Goal: Task Accomplishment & Management: Manage account settings

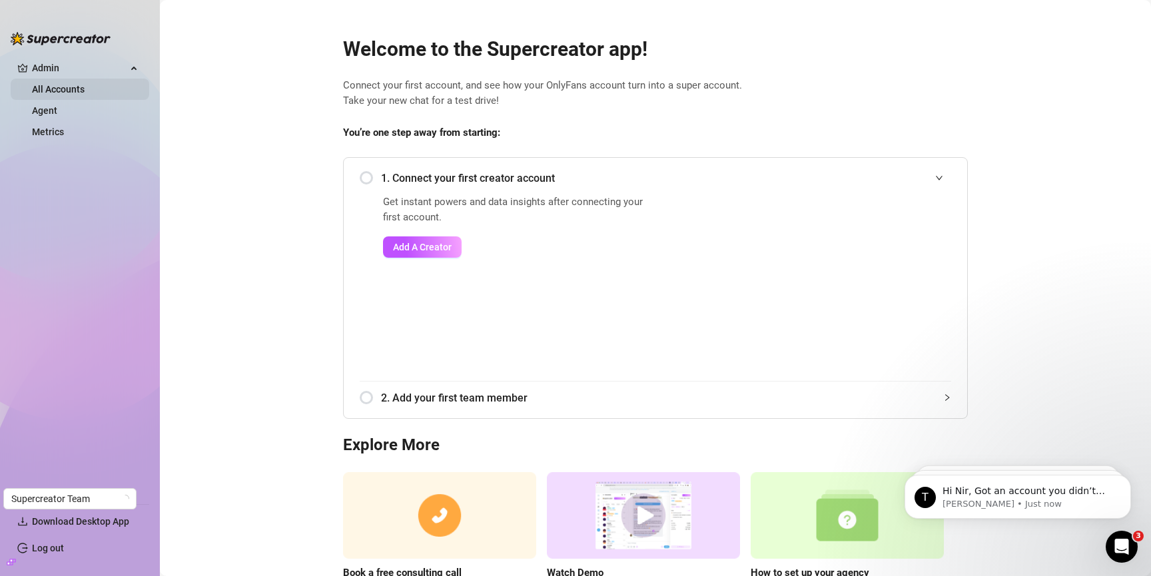
click at [53, 88] on link "All Accounts" at bounding box center [58, 89] width 53 height 11
click at [51, 107] on link "Agent" at bounding box center [44, 110] width 25 height 11
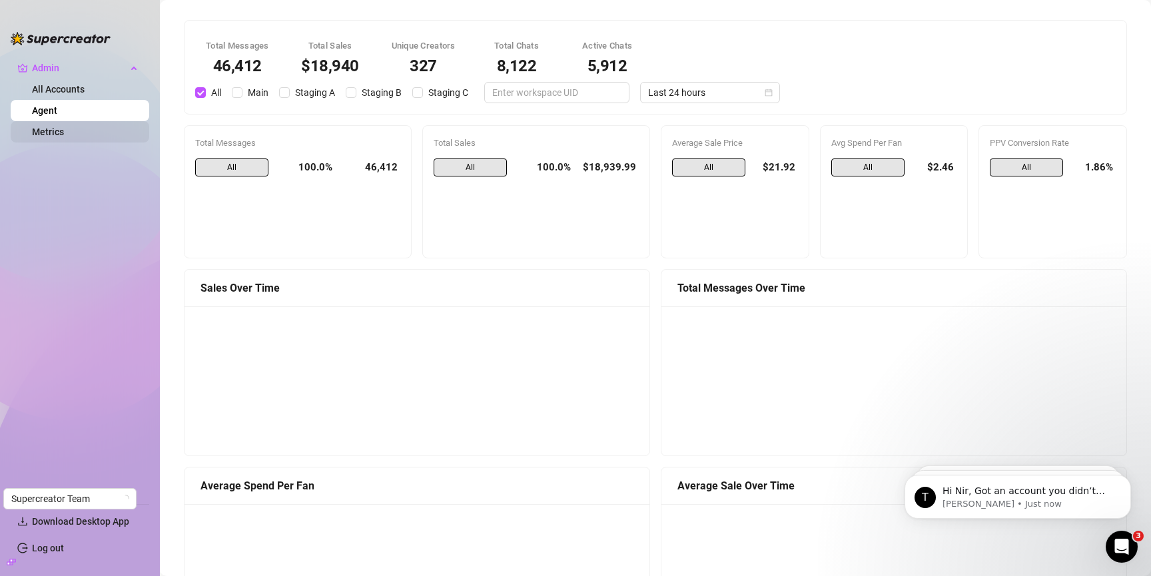
click at [64, 128] on link "Metrics" at bounding box center [48, 132] width 32 height 11
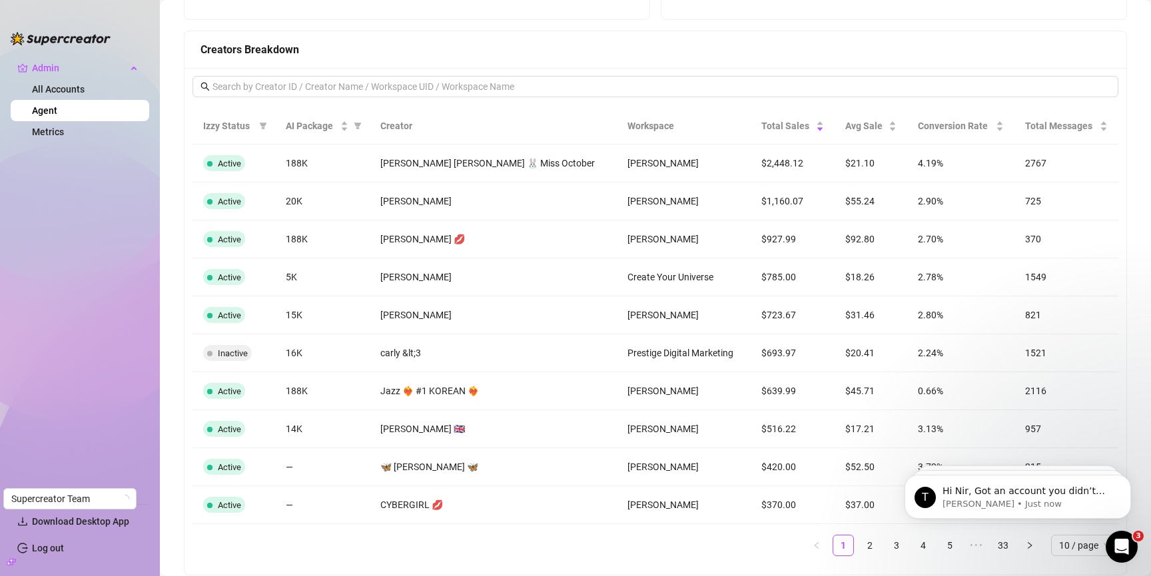
scroll to position [1278, 0]
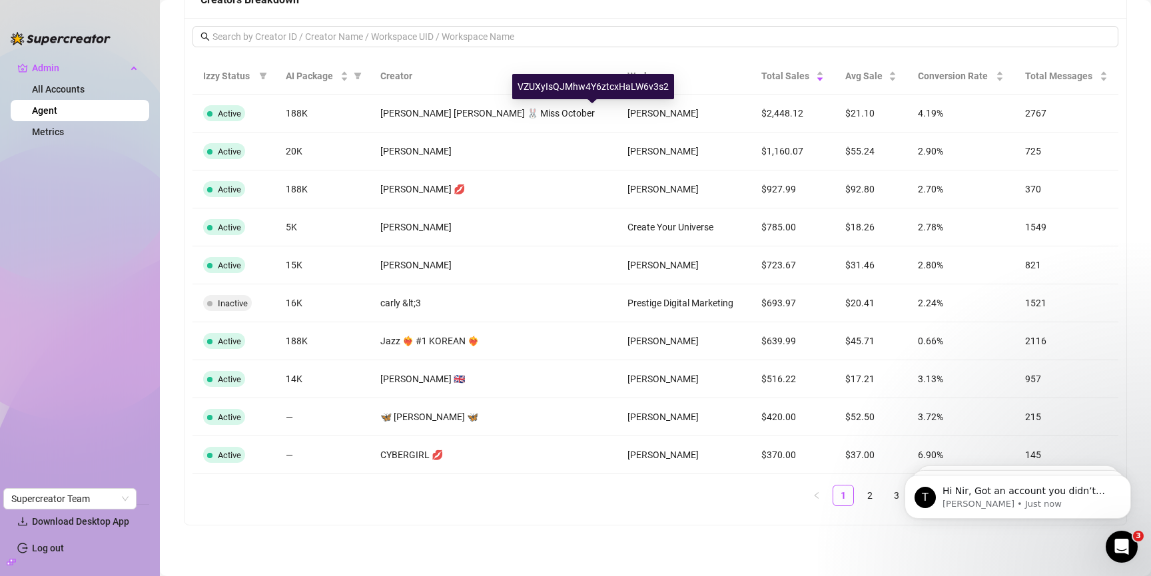
click at [588, 87] on div "VZUXyIsQJMhw4Y6ztcxHaLW6v3s2" at bounding box center [593, 86] width 162 height 25
copy div "VZUXyIsQJMhw4Y6ztcxHaLW6v3s2"
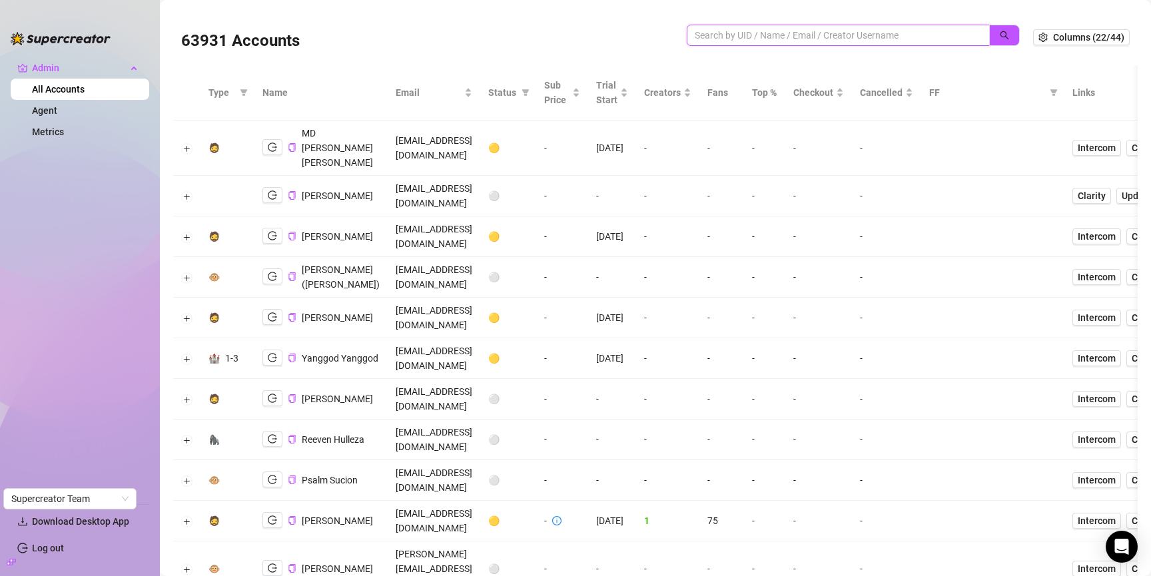
click at [781, 37] on input "search" at bounding box center [833, 35] width 276 height 15
paste input "VZUXyIsQJMhw4Y6ztcxHaLW6v3s2"
click at [997, 28] on button "button" at bounding box center [1004, 35] width 31 height 21
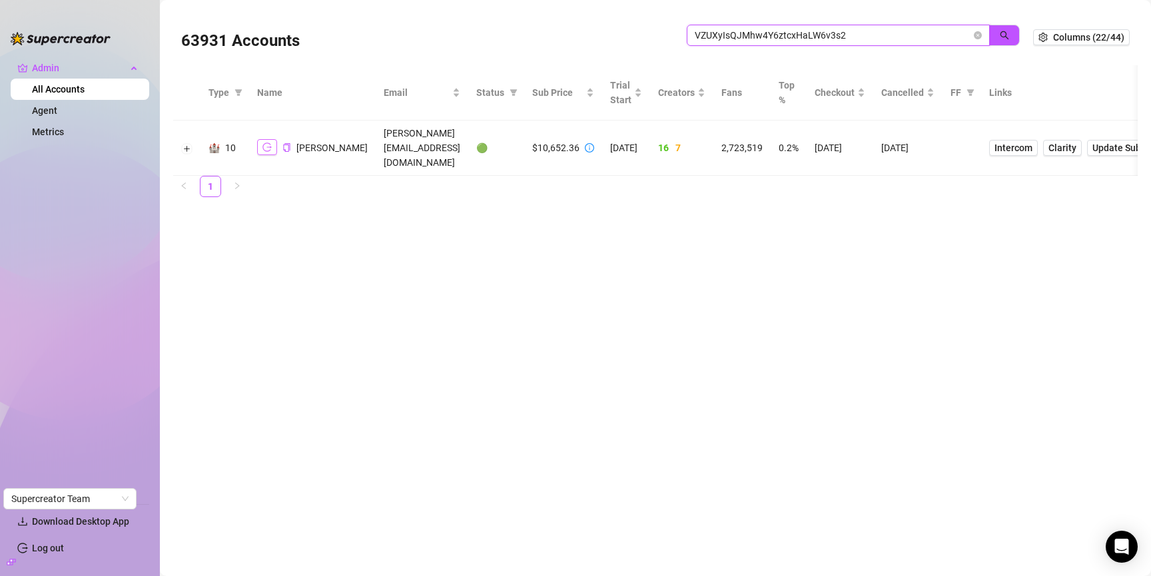
type input "VZUXyIsQJMhw4Y6ztcxHaLW6v3s2"
click at [261, 144] on button "button" at bounding box center [267, 147] width 20 height 16
click at [979, 31] on icon "close-circle" at bounding box center [978, 35] width 8 height 8
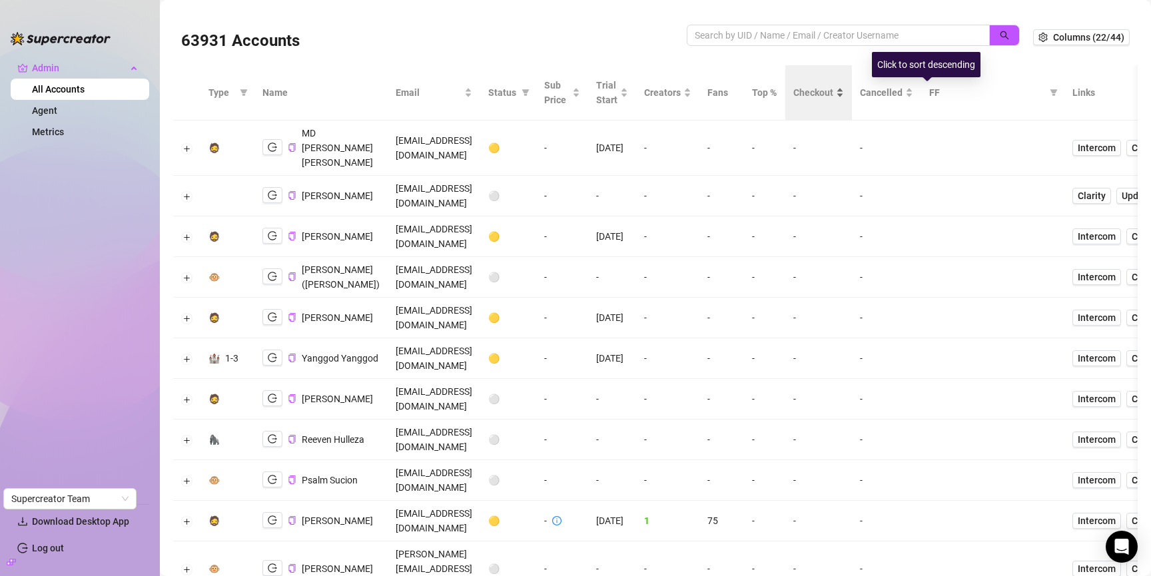
click at [833, 85] on span "Checkout" at bounding box center [813, 92] width 40 height 15
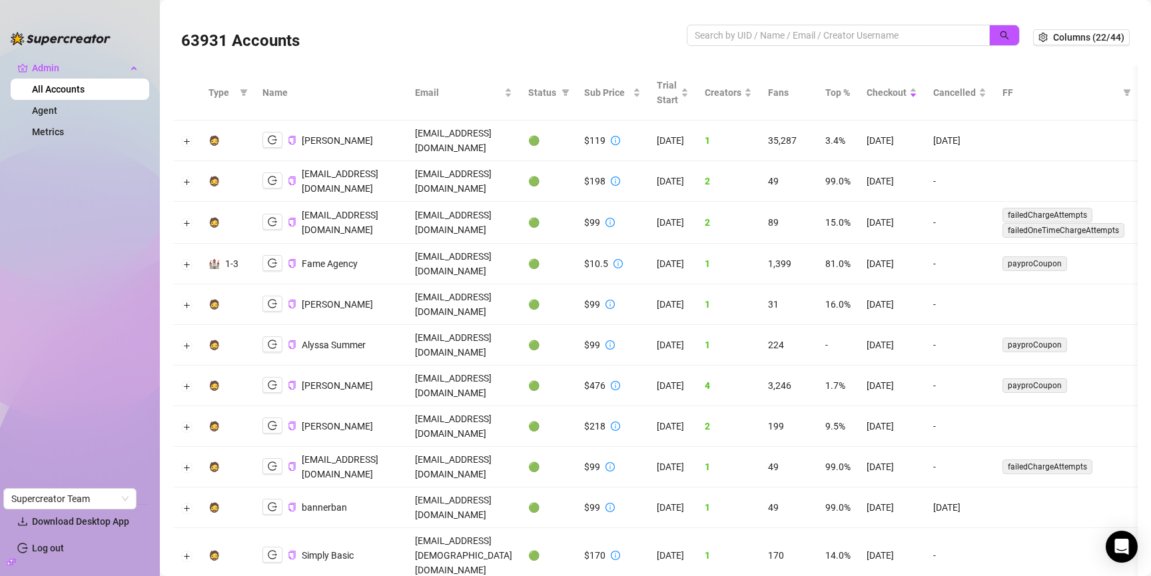
click at [259, 138] on td "Amy August" at bounding box center [330, 141] width 153 height 41
click at [268, 138] on icon "logout" at bounding box center [272, 139] width 9 height 9
click at [779, 35] on input "search" at bounding box center [833, 35] width 276 height 15
type input "as"
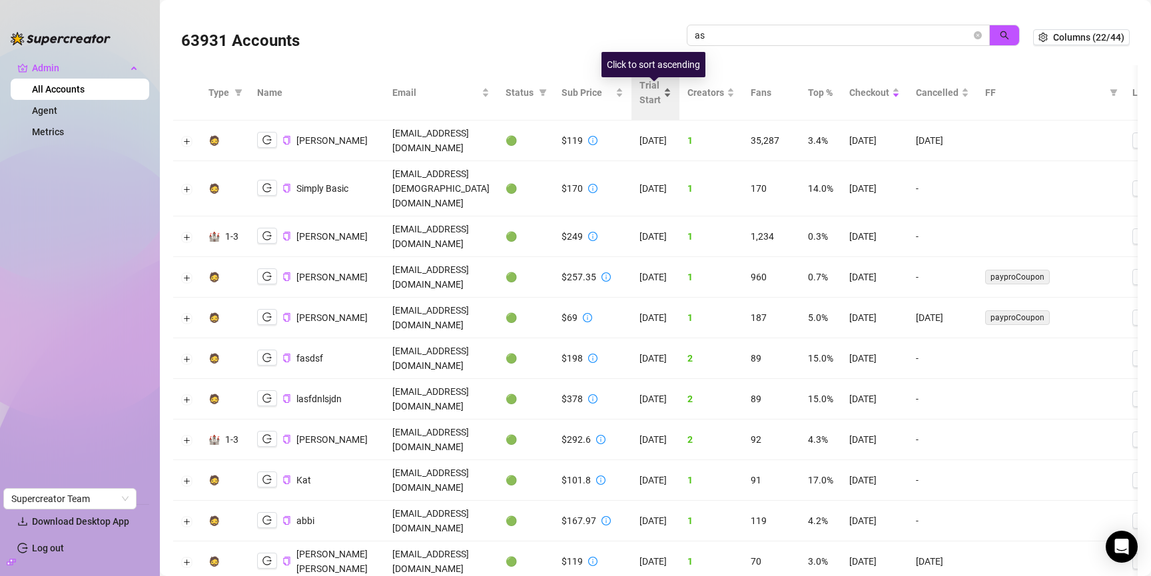
click at [661, 95] on span "Trial Start" at bounding box center [650, 92] width 21 height 29
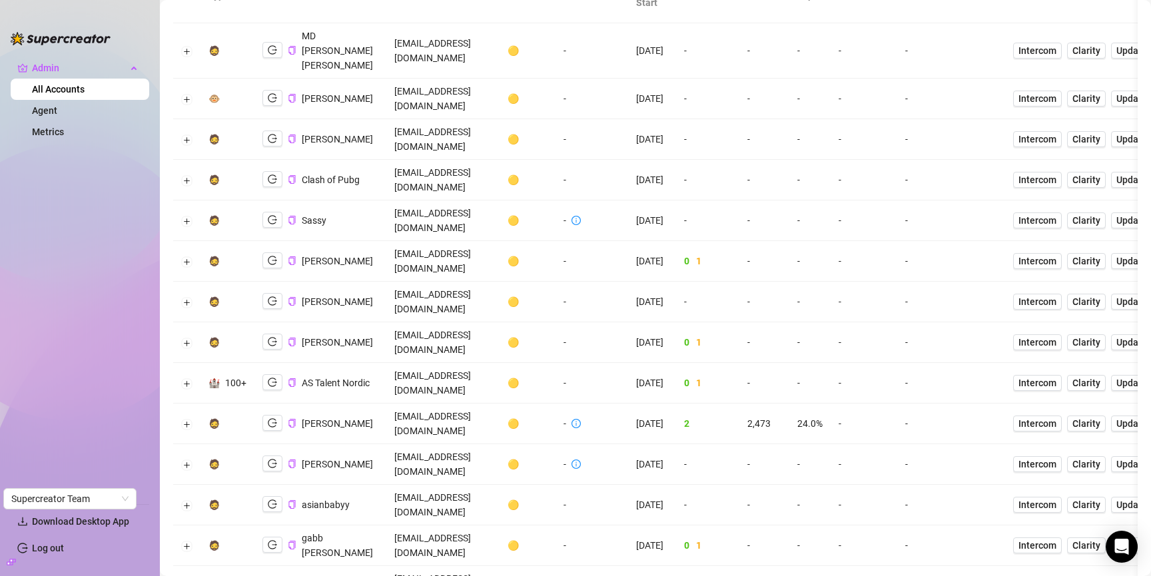
scroll to position [96, 0]
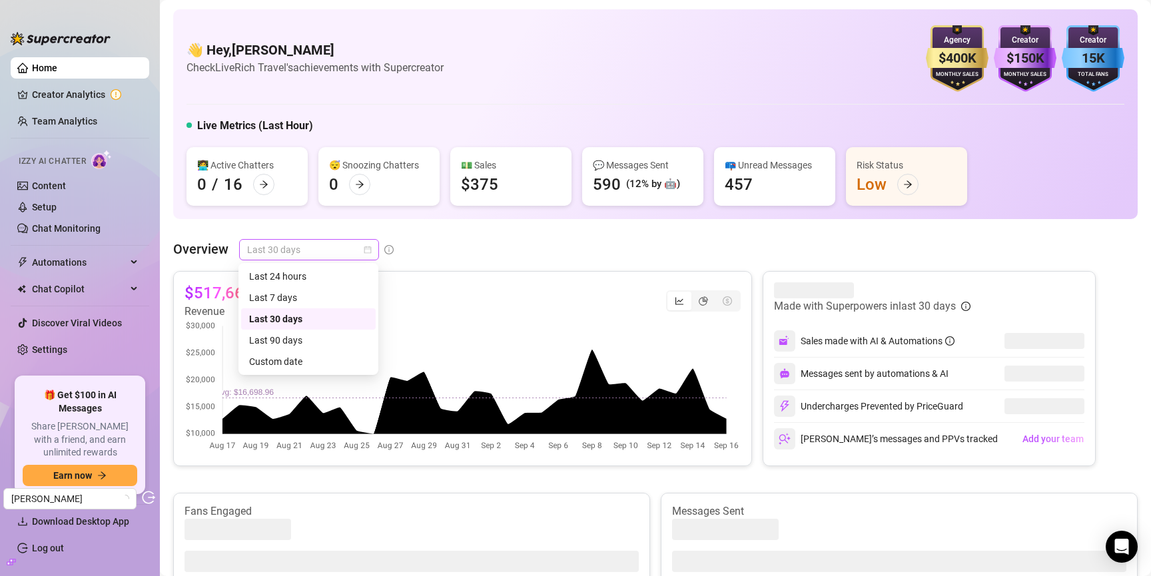
click at [326, 258] on span "Last 30 days" at bounding box center [309, 250] width 124 height 20
click at [310, 341] on div "Last 90 days" at bounding box center [308, 340] width 119 height 15
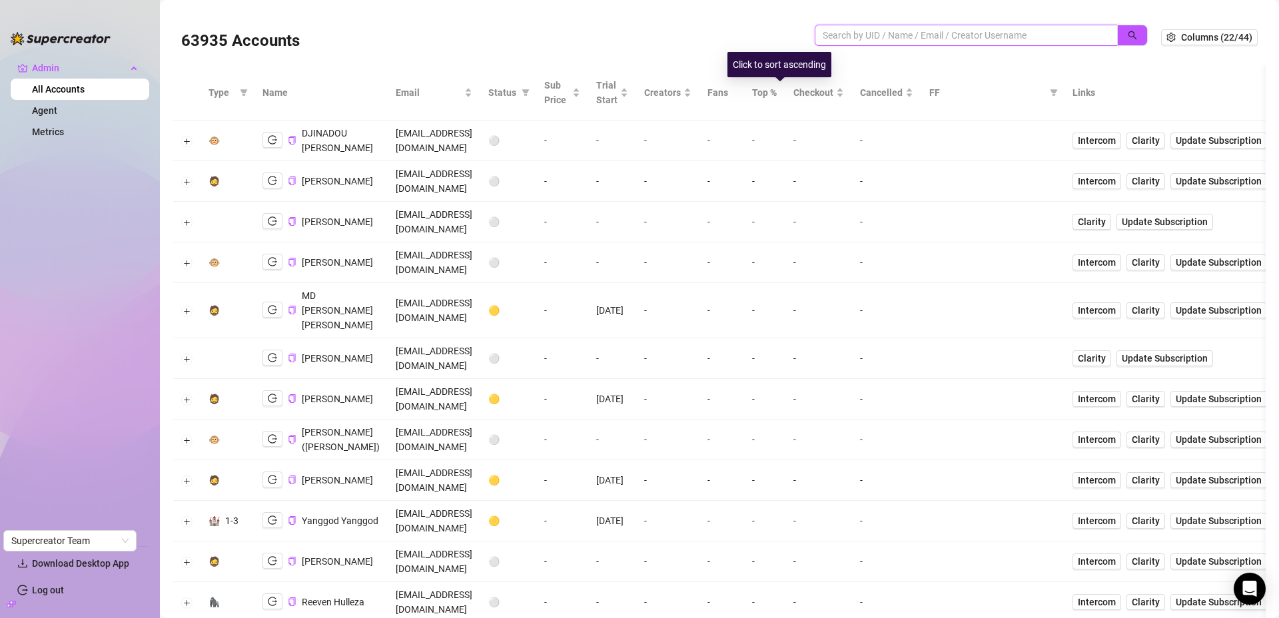
click at [855, 29] on input "search" at bounding box center [961, 35] width 276 height 15
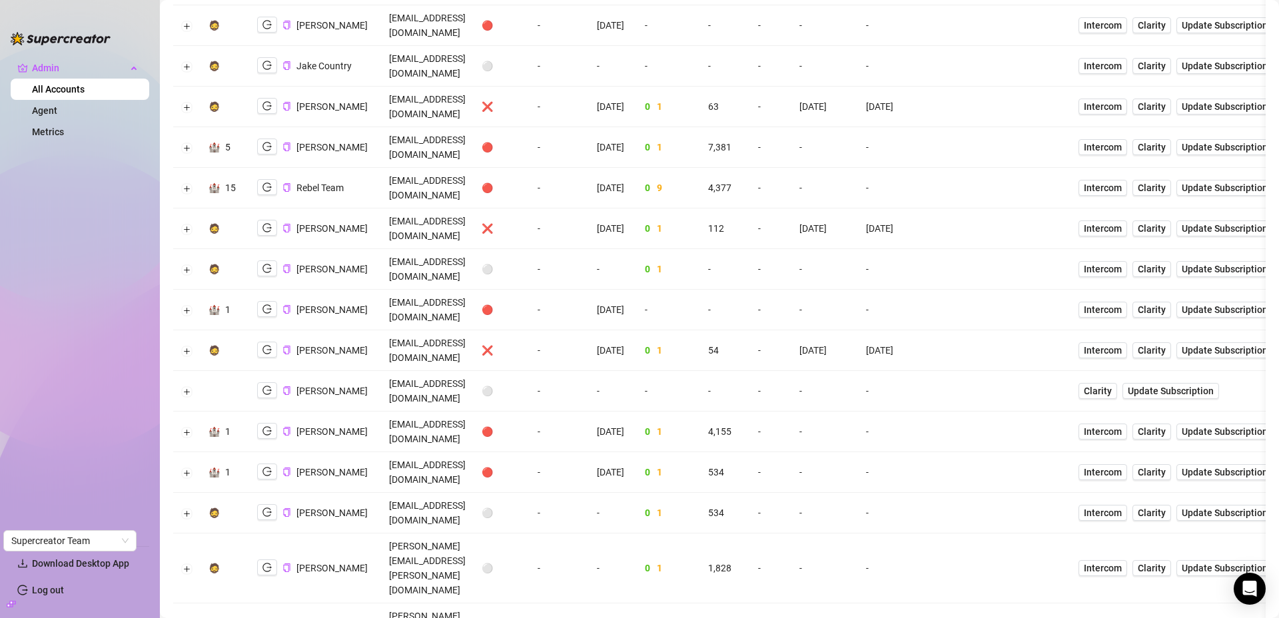
scroll to position [2258, 0]
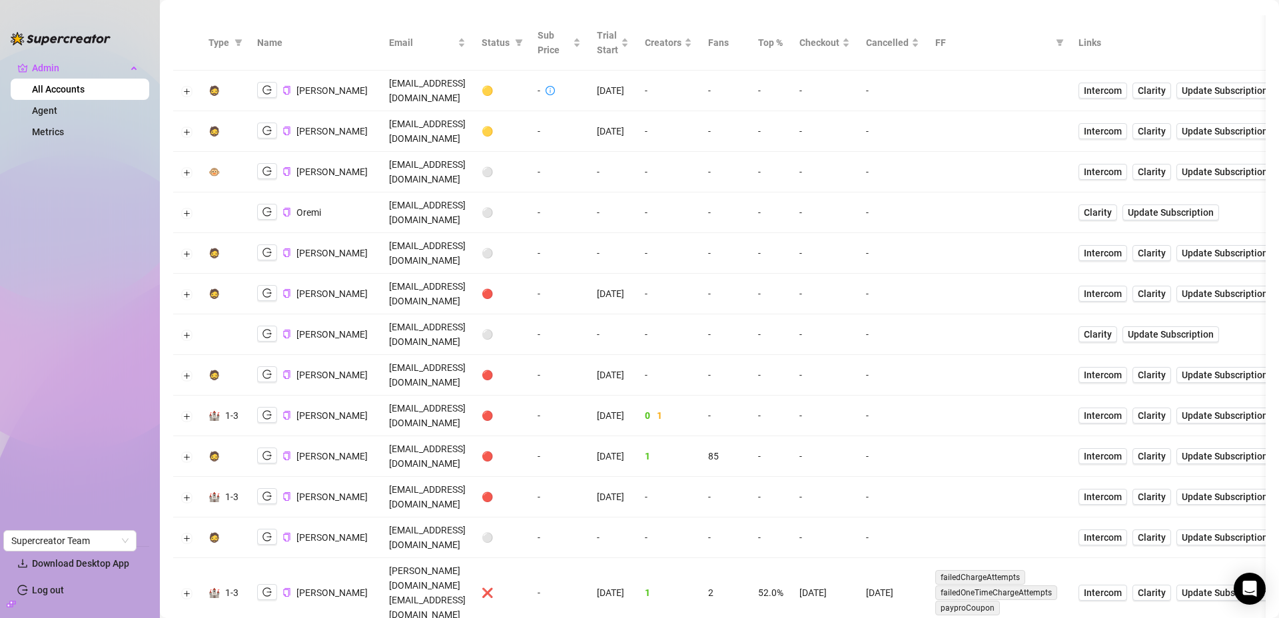
scroll to position [0, 0]
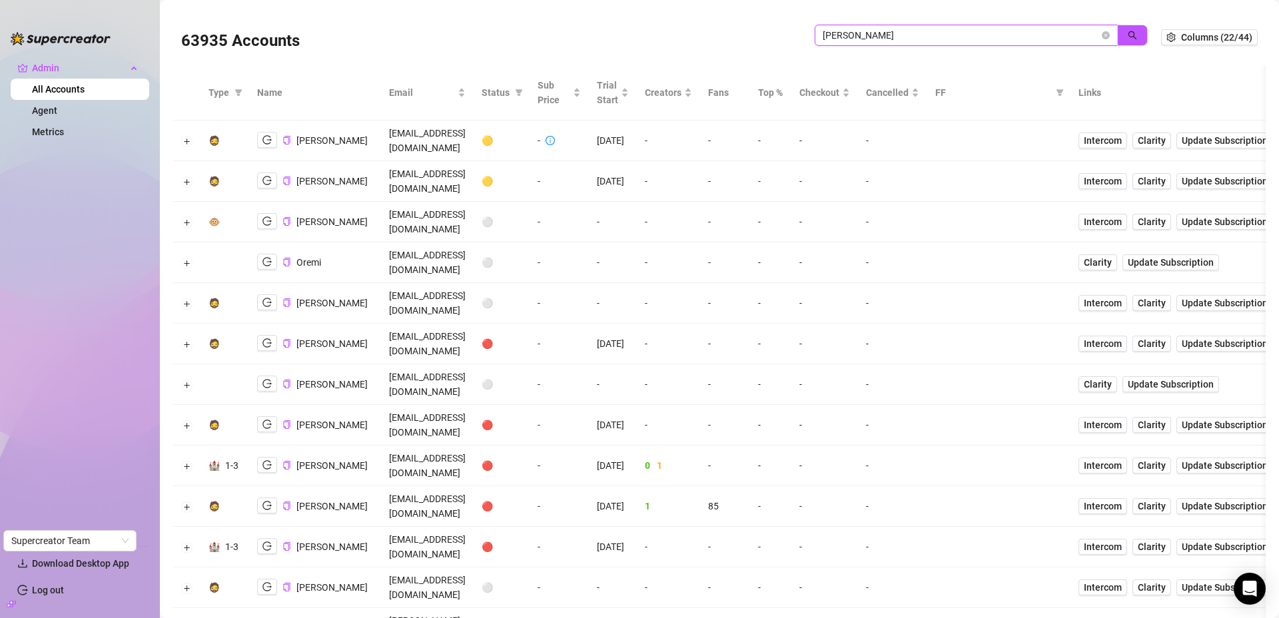
click at [880, 33] on input "jake" at bounding box center [961, 35] width 276 height 15
type input "sf"
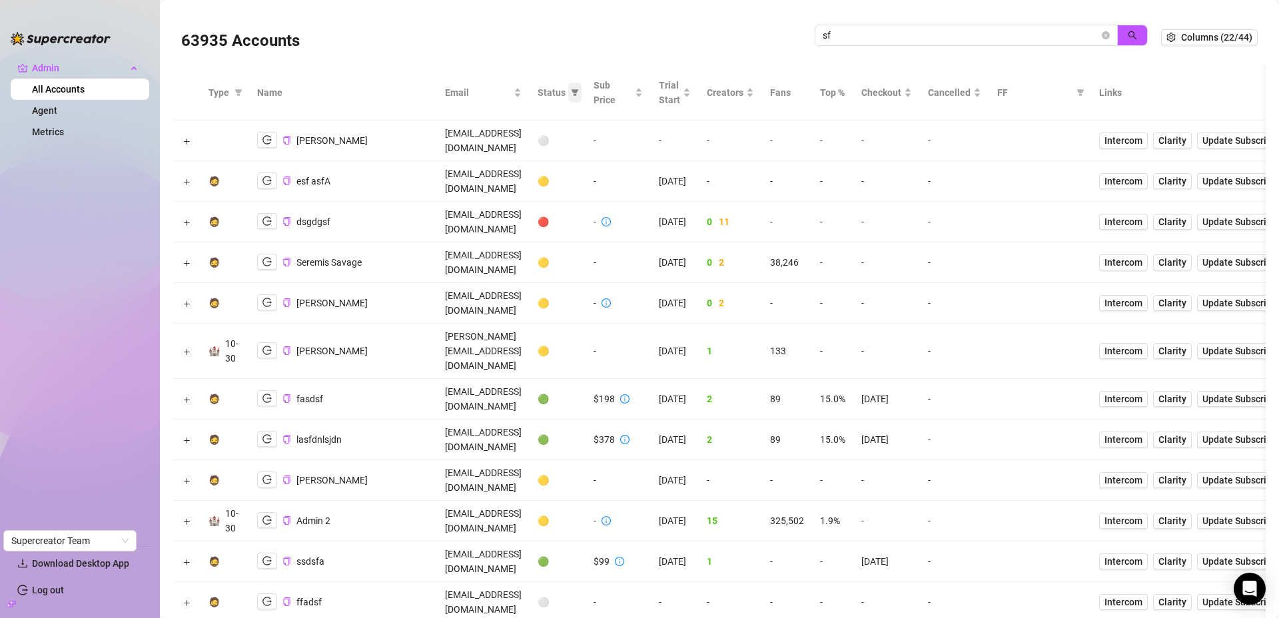
click at [579, 93] on icon "filter" at bounding box center [575, 92] width 7 height 7
click at [661, 160] on span "🟢 Active" at bounding box center [643, 161] width 79 height 15
checkbox input "true"
click at [687, 230] on button "OK" at bounding box center [677, 230] width 22 height 16
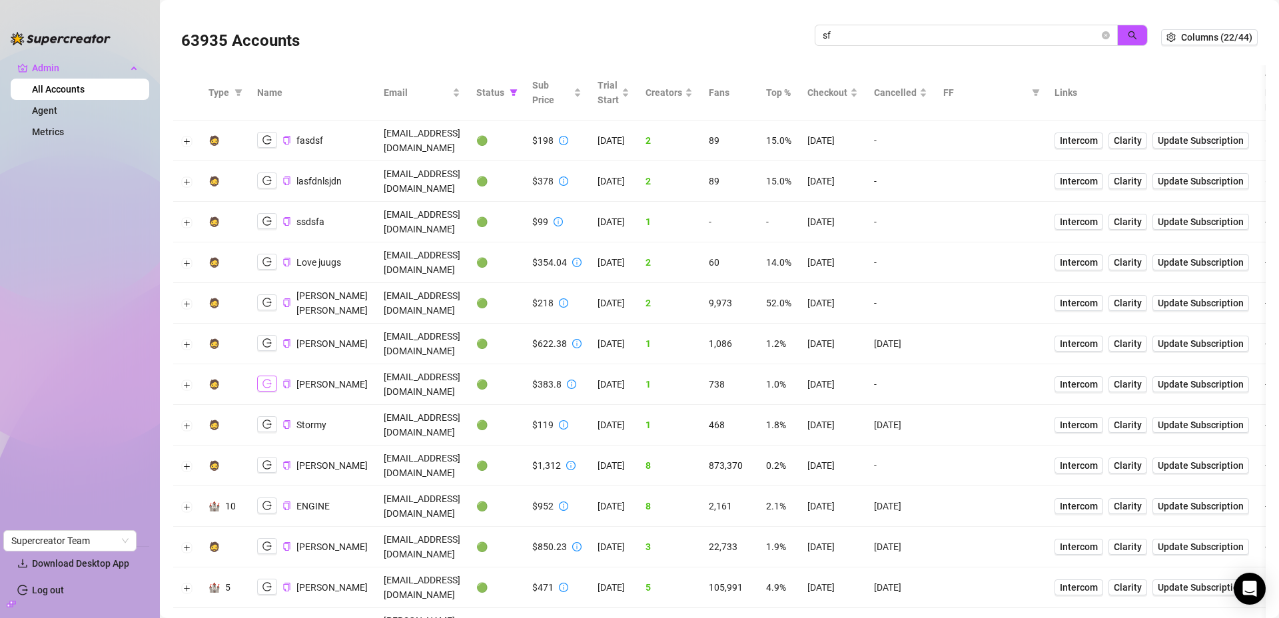
click at [268, 380] on icon "logout" at bounding box center [266, 384] width 9 height 9
click at [285, 380] on icon "copy" at bounding box center [286, 384] width 9 height 9
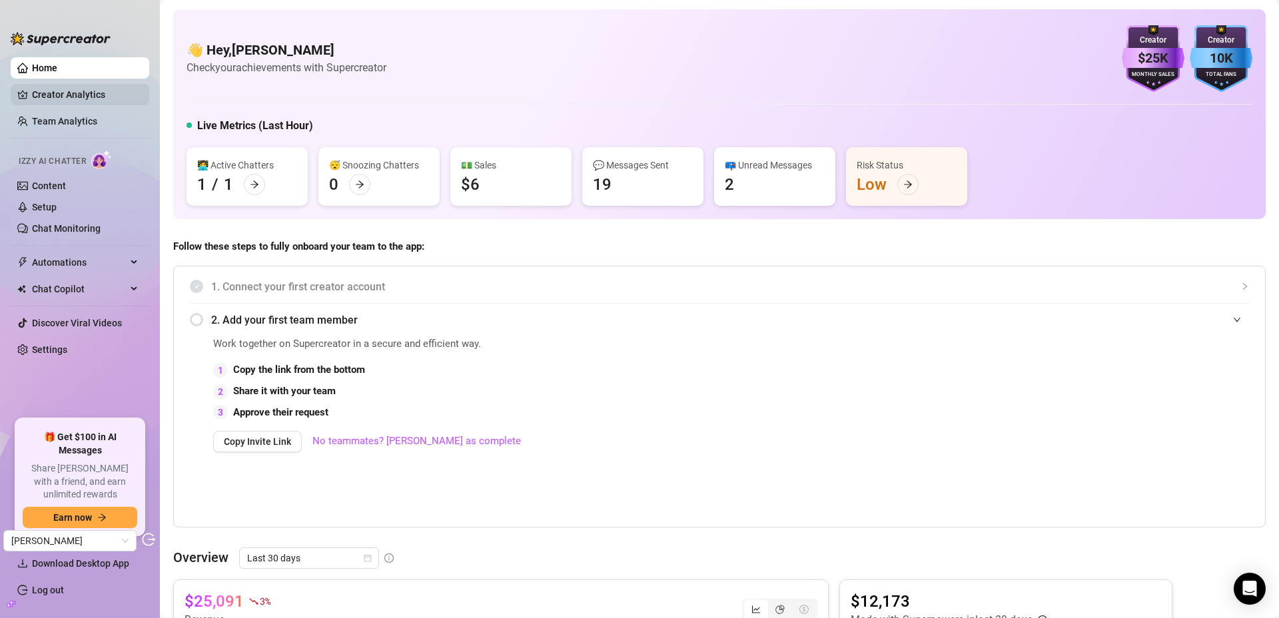
click at [53, 96] on link "Creator Analytics" at bounding box center [85, 94] width 107 height 21
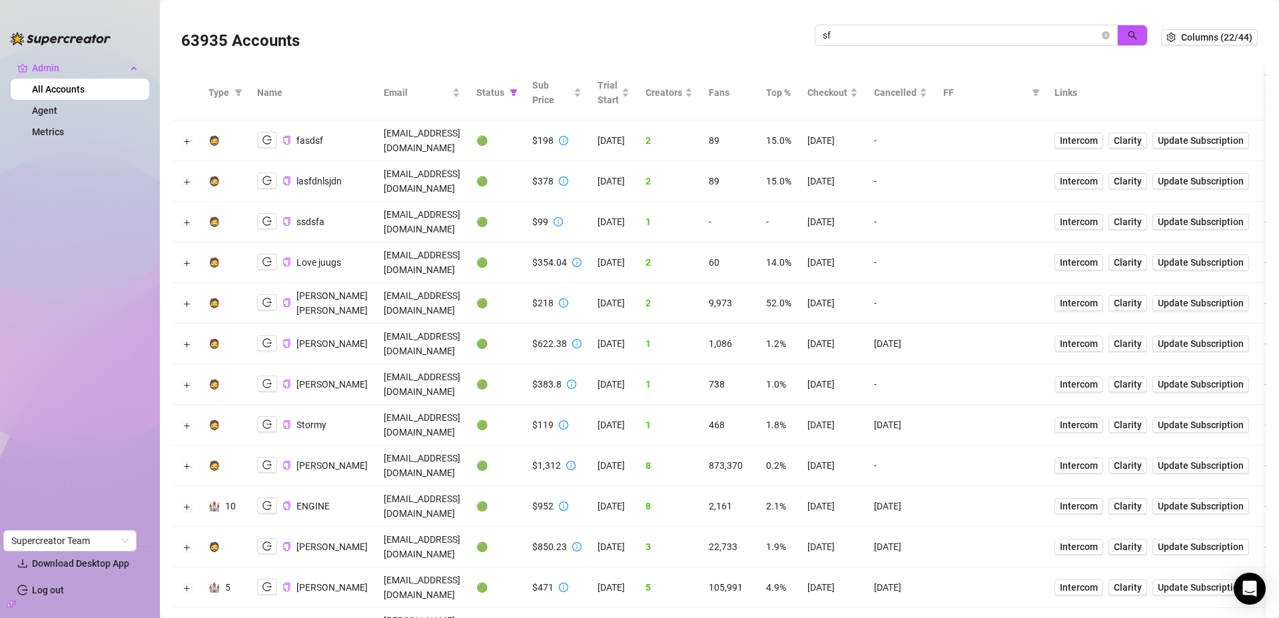
click at [833, 33] on input "sf" at bounding box center [961, 35] width 276 height 15
type input "maki"
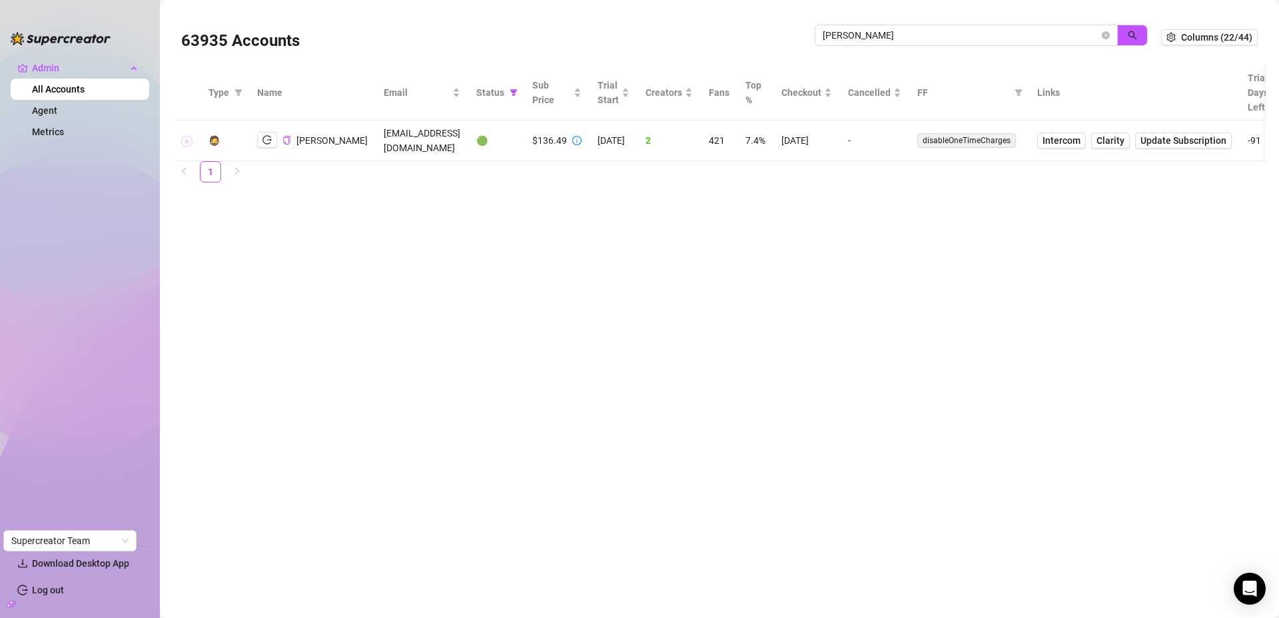
click at [188, 139] on button "Expand row" at bounding box center [187, 141] width 11 height 11
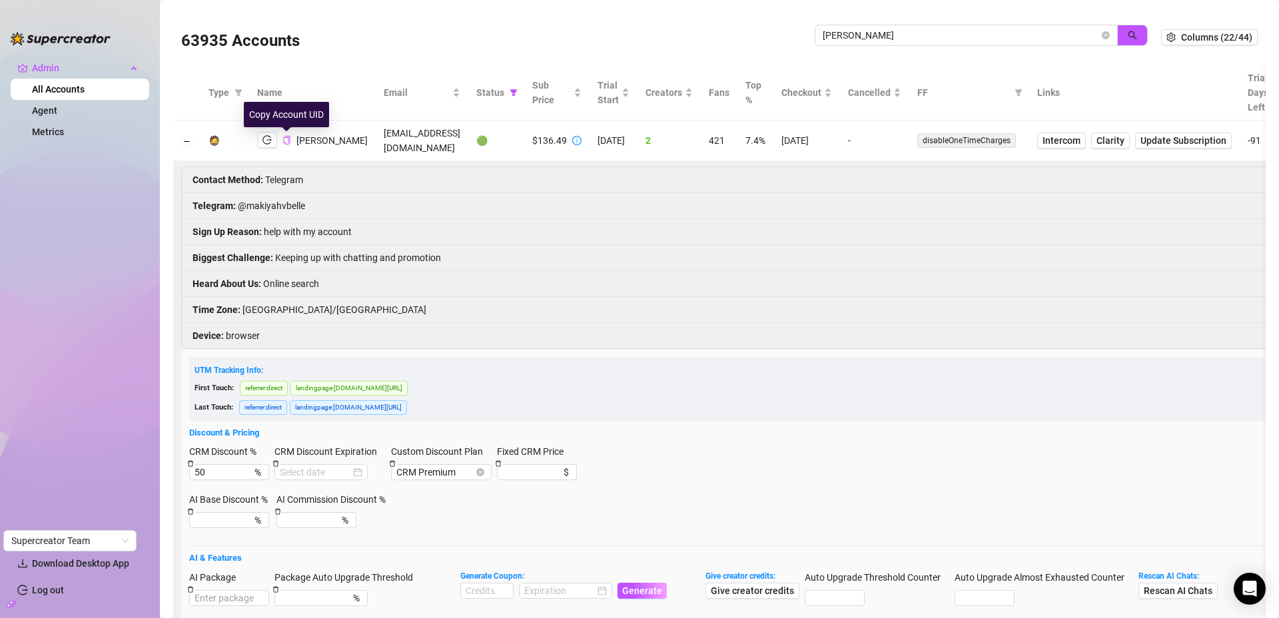
click at [287, 141] on icon "copy" at bounding box center [286, 140] width 9 height 9
click at [1102, 35] on icon "close-circle" at bounding box center [1106, 35] width 8 height 8
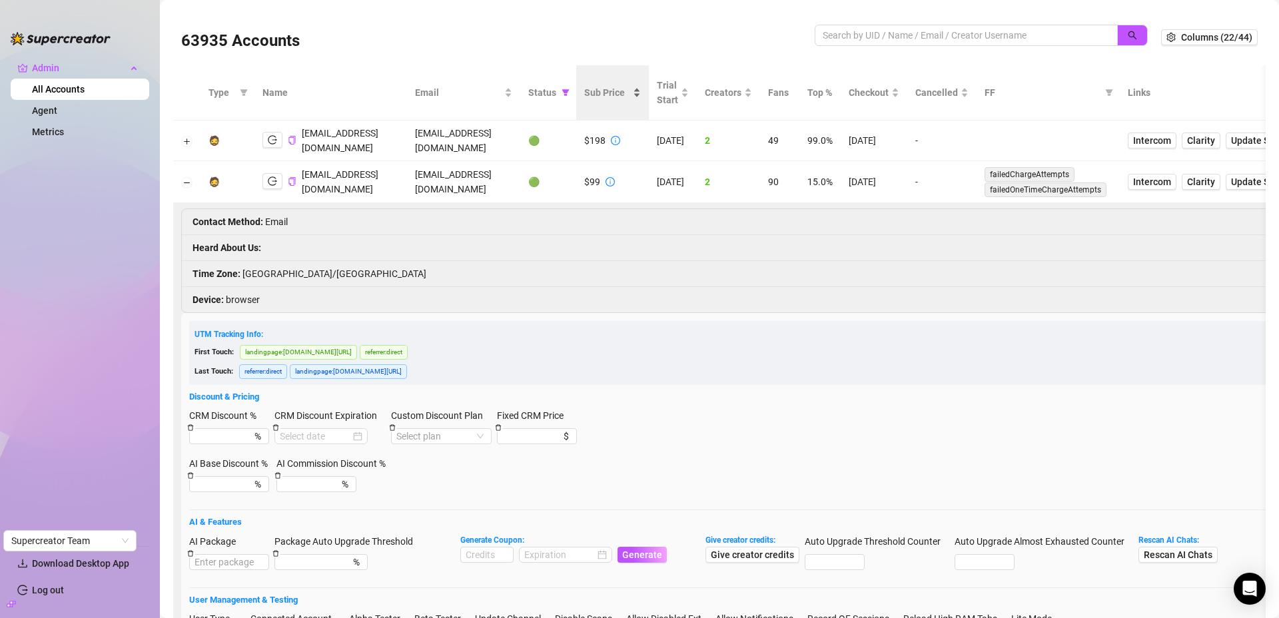
click at [630, 92] on span "Sub Price" at bounding box center [607, 92] width 46 height 15
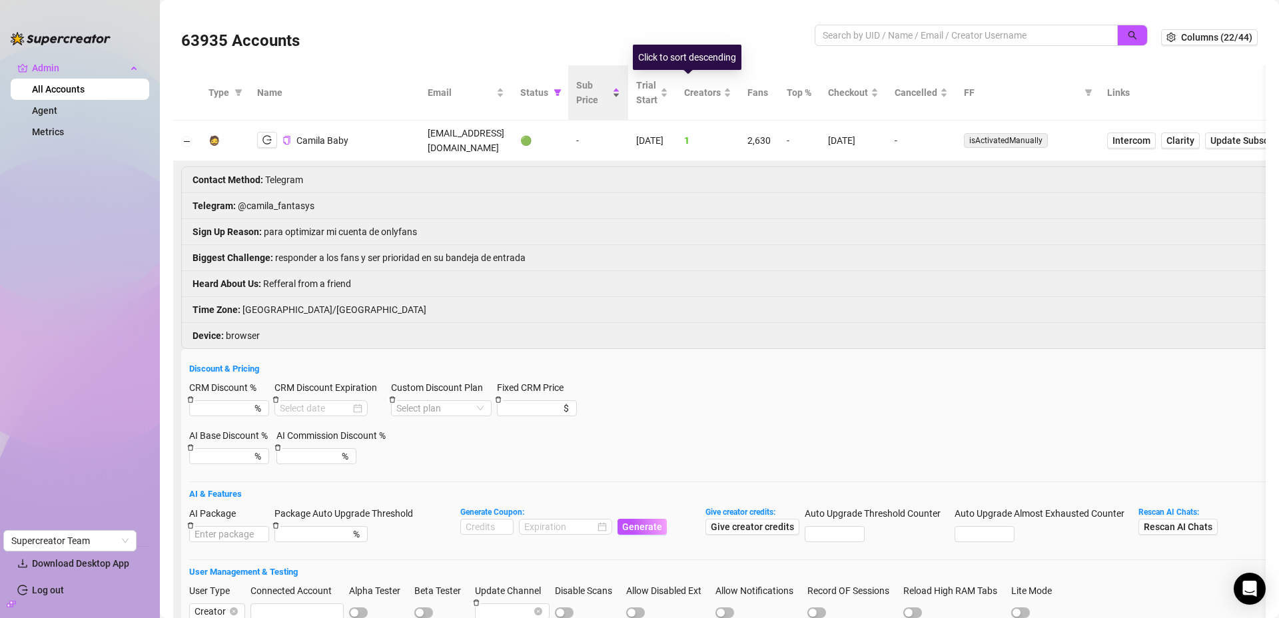
click at [610, 95] on span "Sub Price" at bounding box center [592, 92] width 33 height 29
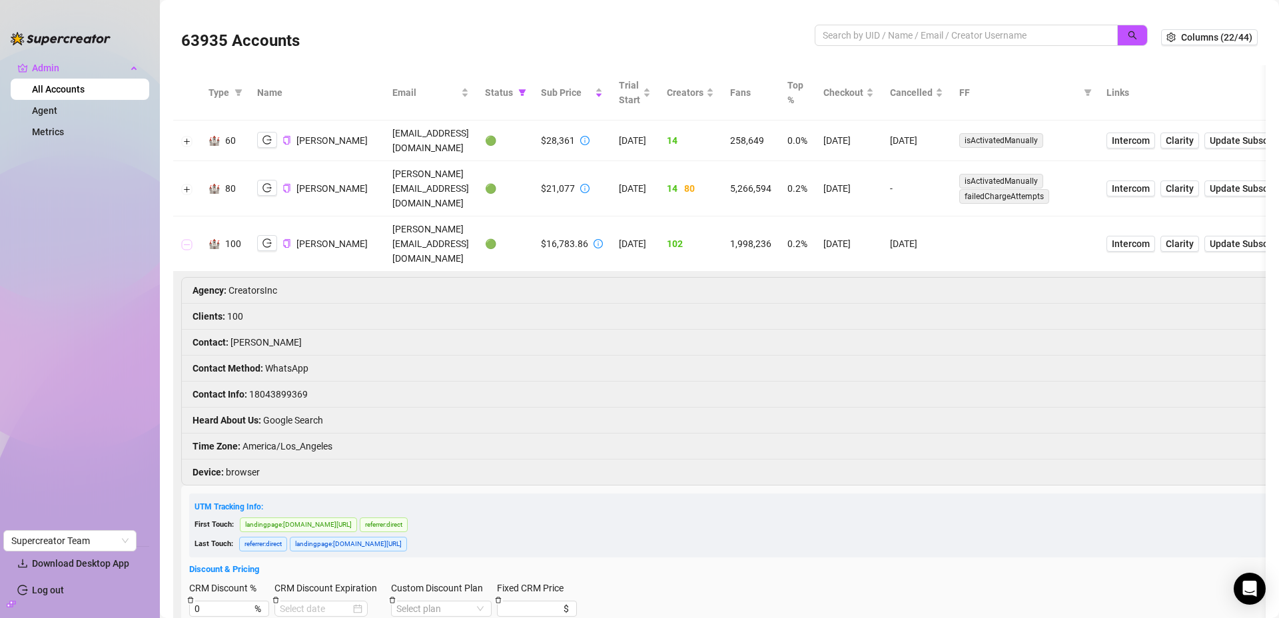
click at [188, 239] on button "Collapse row" at bounding box center [187, 244] width 11 height 11
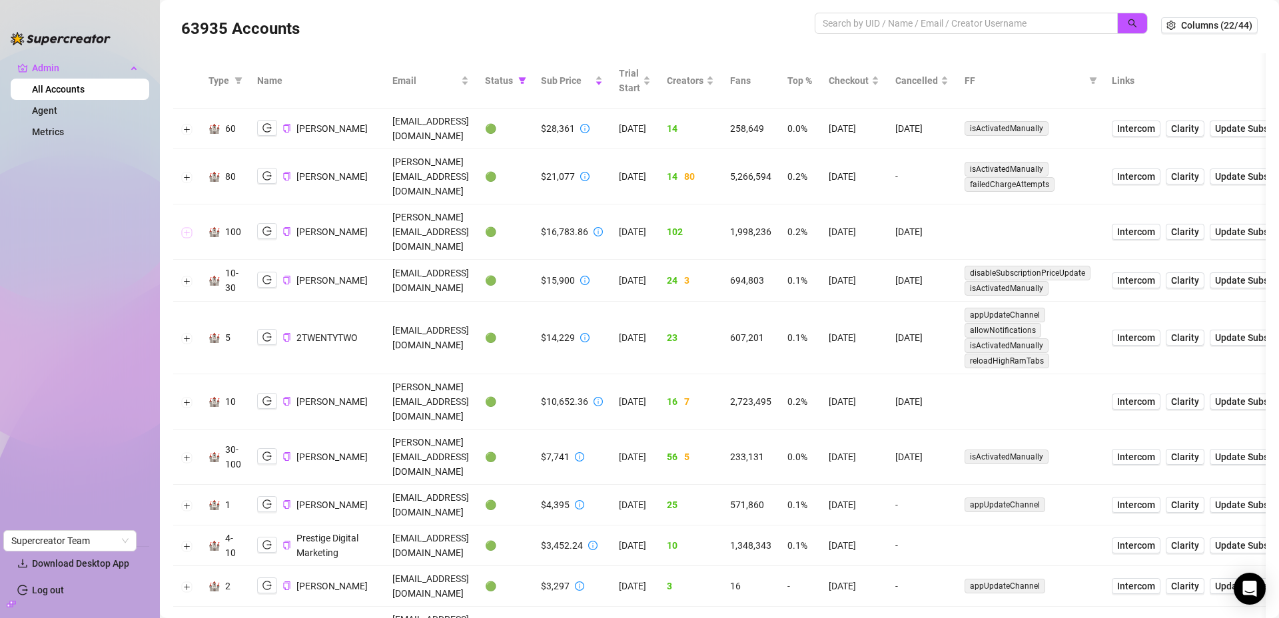
scroll to position [17, 0]
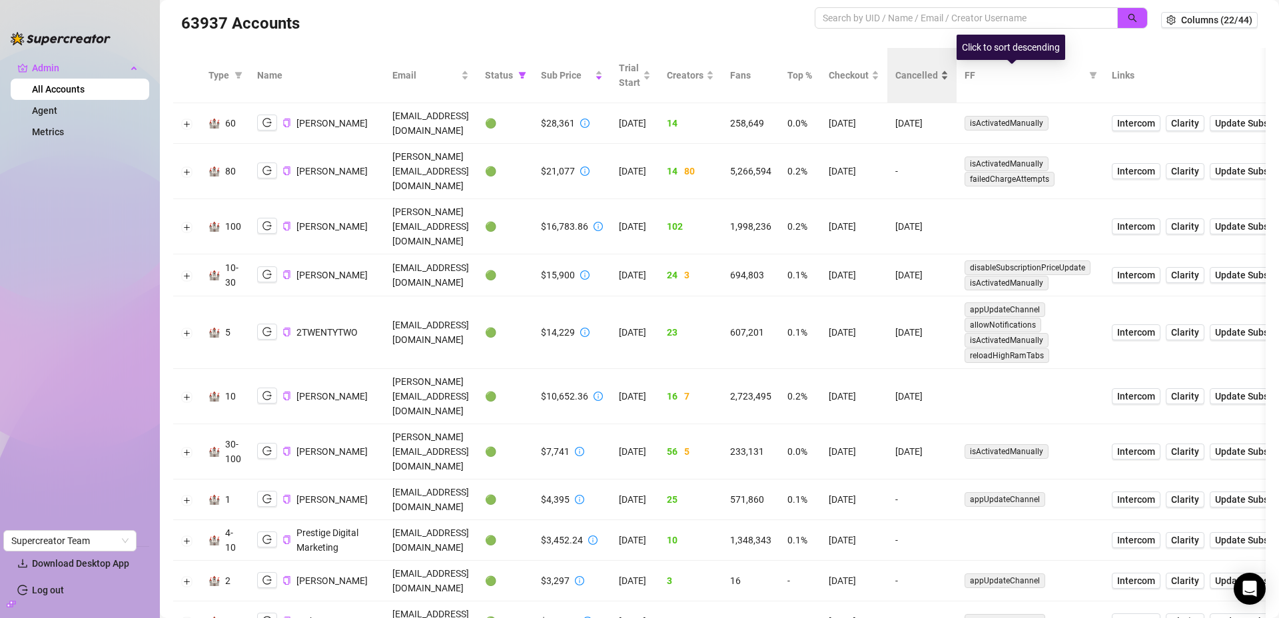
click at [938, 77] on span "Cancelled" at bounding box center [916, 75] width 43 height 15
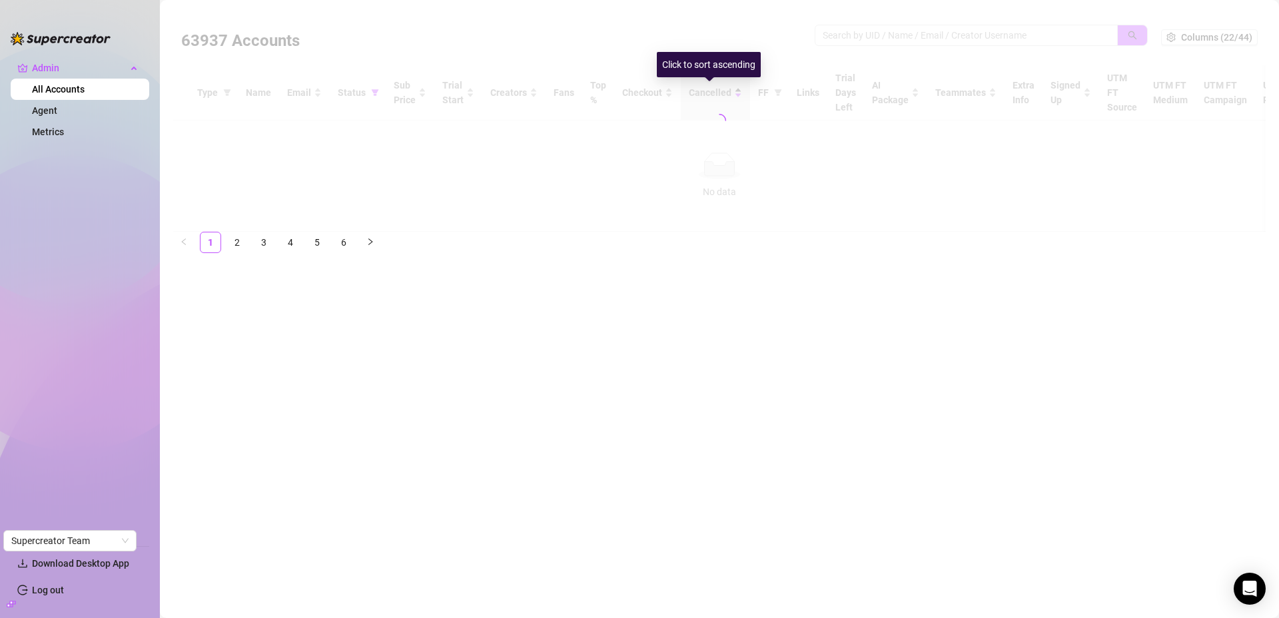
scroll to position [0, 0]
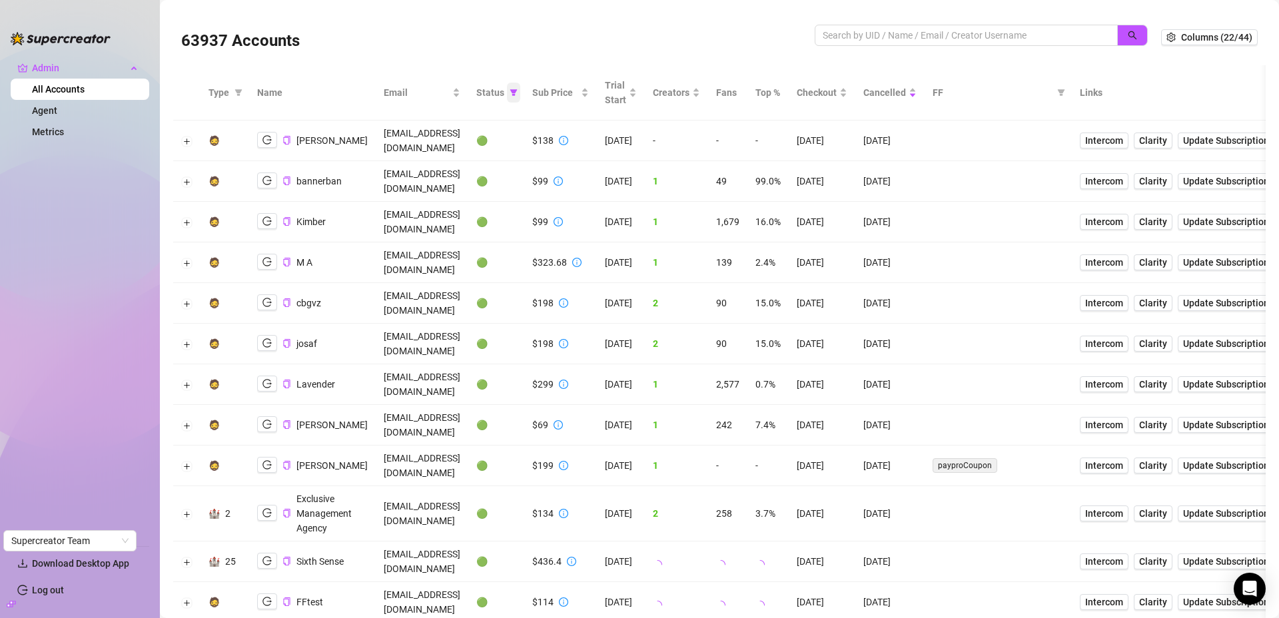
click at [518, 93] on icon "filter" at bounding box center [514, 93] width 8 height 8
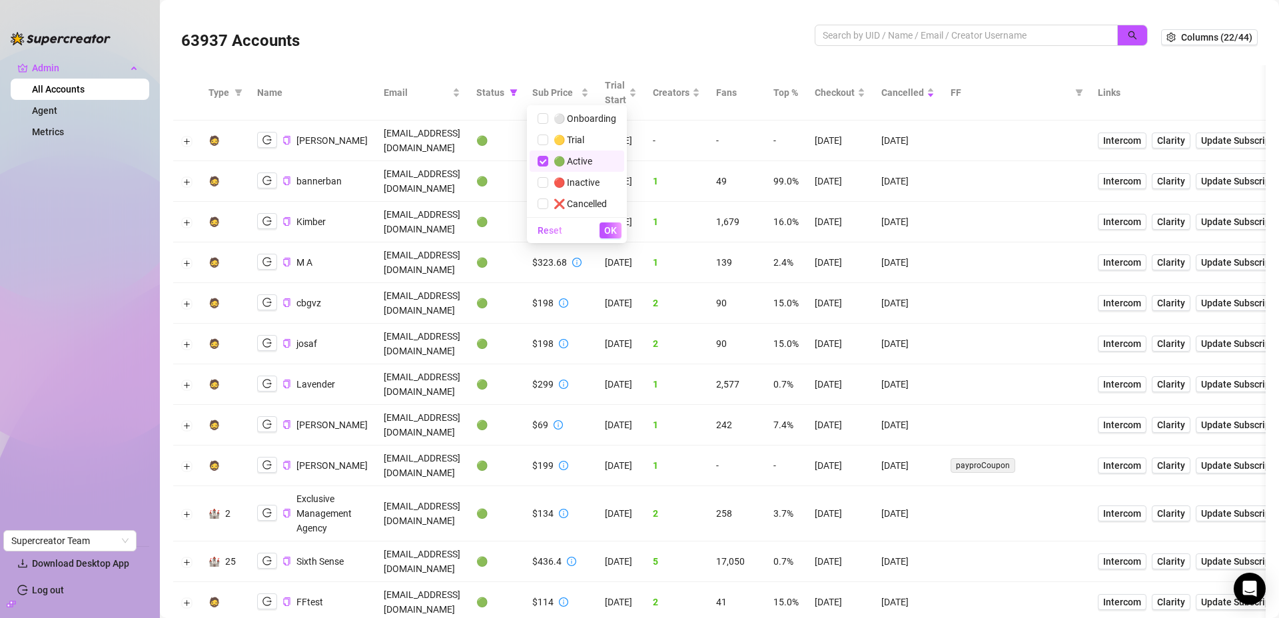
click at [564, 164] on span "🟢 Active" at bounding box center [570, 161] width 44 height 11
checkbox input "false"
click at [608, 230] on span "OK" at bounding box center [610, 230] width 13 height 11
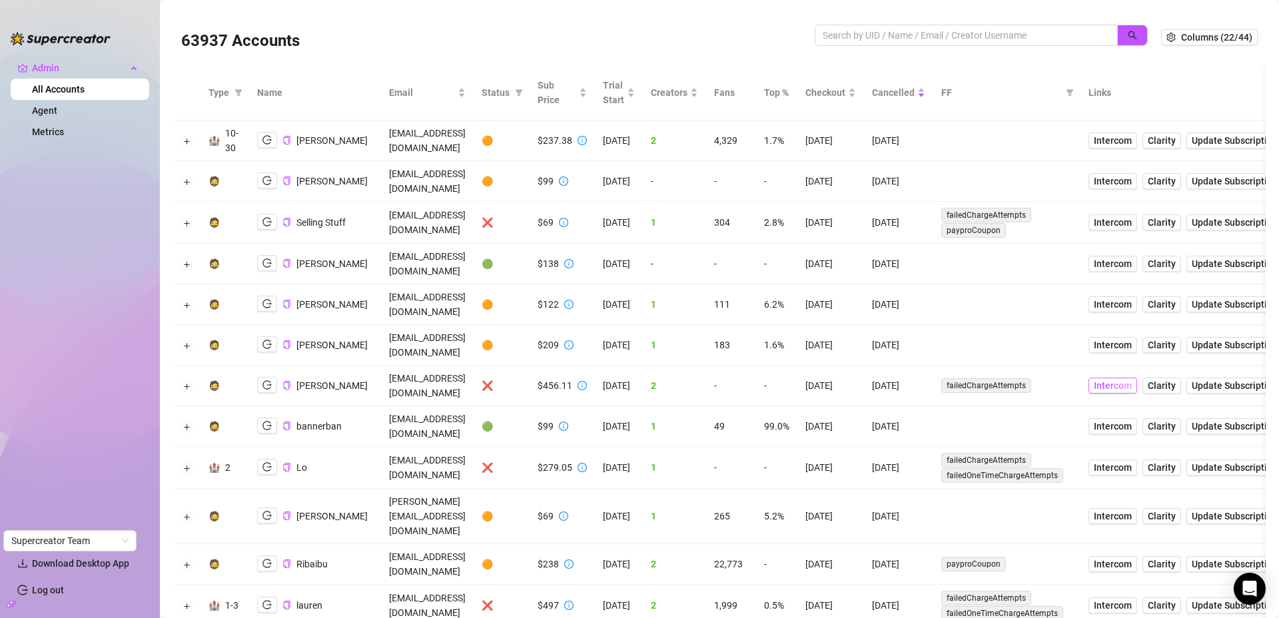
click at [1132, 378] on span "Intercom" at bounding box center [1113, 385] width 38 height 15
click at [273, 141] on button "button" at bounding box center [267, 140] width 20 height 16
click at [909, 35] on input "search" at bounding box center [961, 35] width 276 height 15
paste input "acaciaxeileen@gmail.com"
click at [1117, 40] on button "button" at bounding box center [1132, 35] width 31 height 21
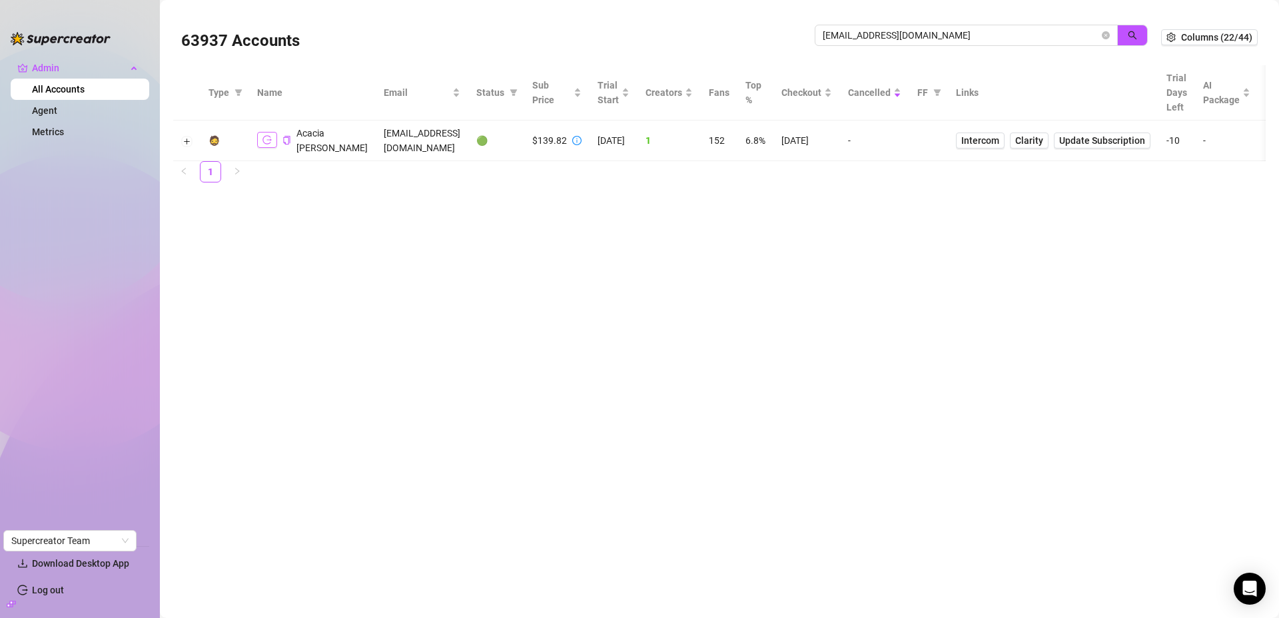
click at [260, 137] on button "button" at bounding box center [267, 140] width 20 height 16
click at [936, 37] on input "acaciaxeileen@gmail.com" at bounding box center [961, 35] width 276 height 15
click at [935, 37] on input "acaciaxeileen@gmail.com" at bounding box center [961, 35] width 276 height 15
type input "landr"
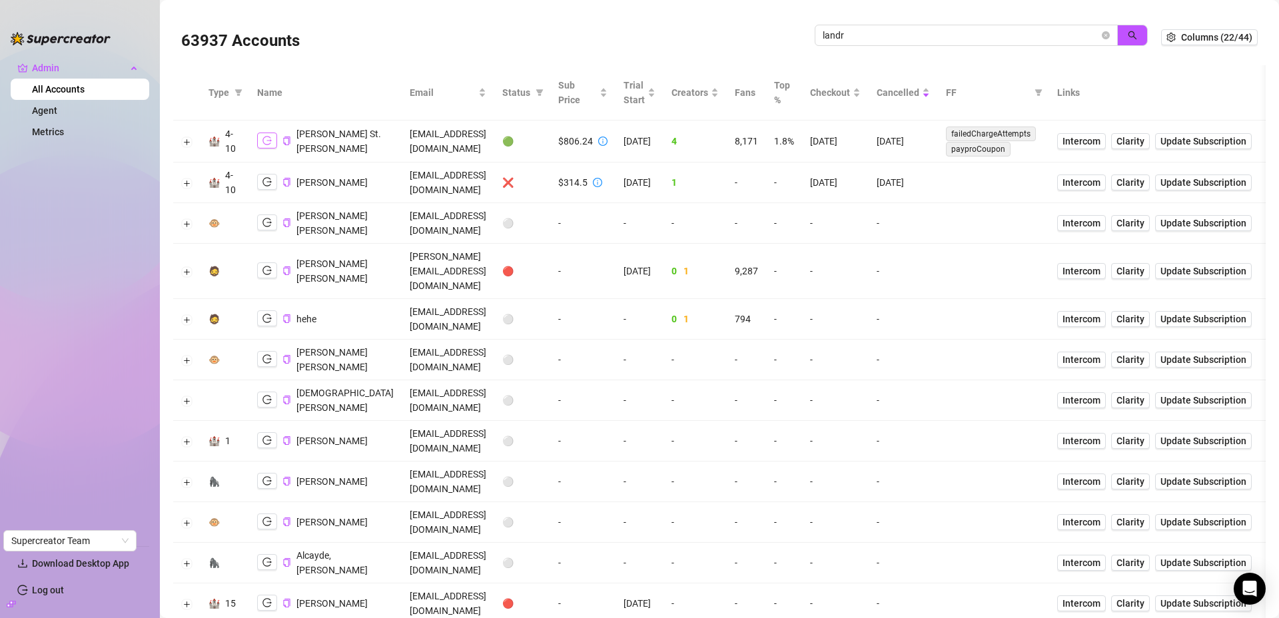
click at [272, 140] on button "button" at bounding box center [267, 141] width 20 height 16
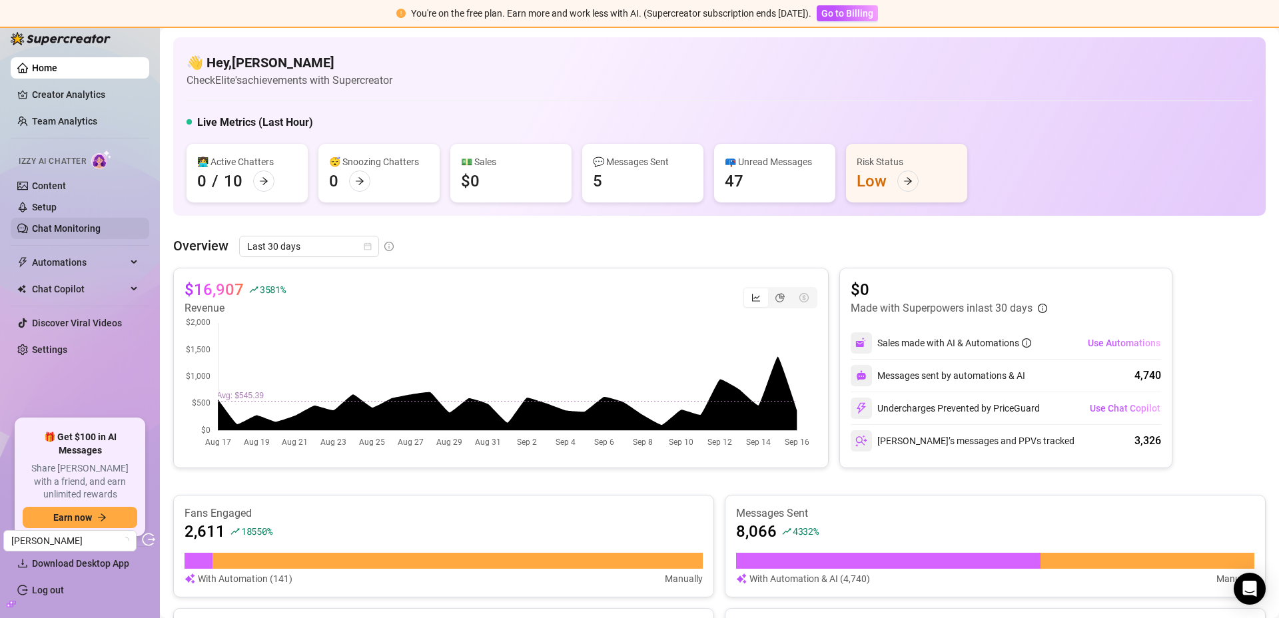
click at [90, 234] on link "Chat Monitoring" at bounding box center [66, 228] width 69 height 11
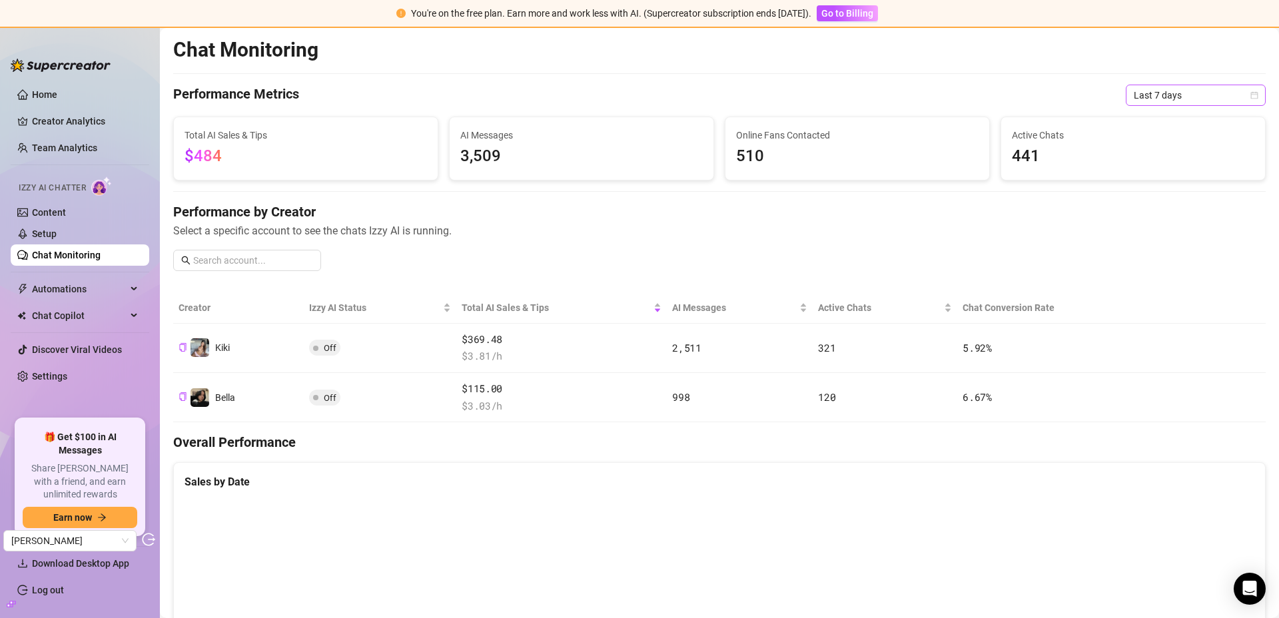
click at [1166, 96] on span "Last 7 days" at bounding box center [1196, 95] width 124 height 20
click at [1159, 183] on div "Last 90 days" at bounding box center [1185, 186] width 119 height 15
click at [57, 83] on ul "Home Creator Analytics Team Analytics Izzy AI Chatter Content Setup Chat Monito…" at bounding box center [80, 246] width 139 height 335
click at [57, 93] on link "Home" at bounding box center [44, 94] width 25 height 11
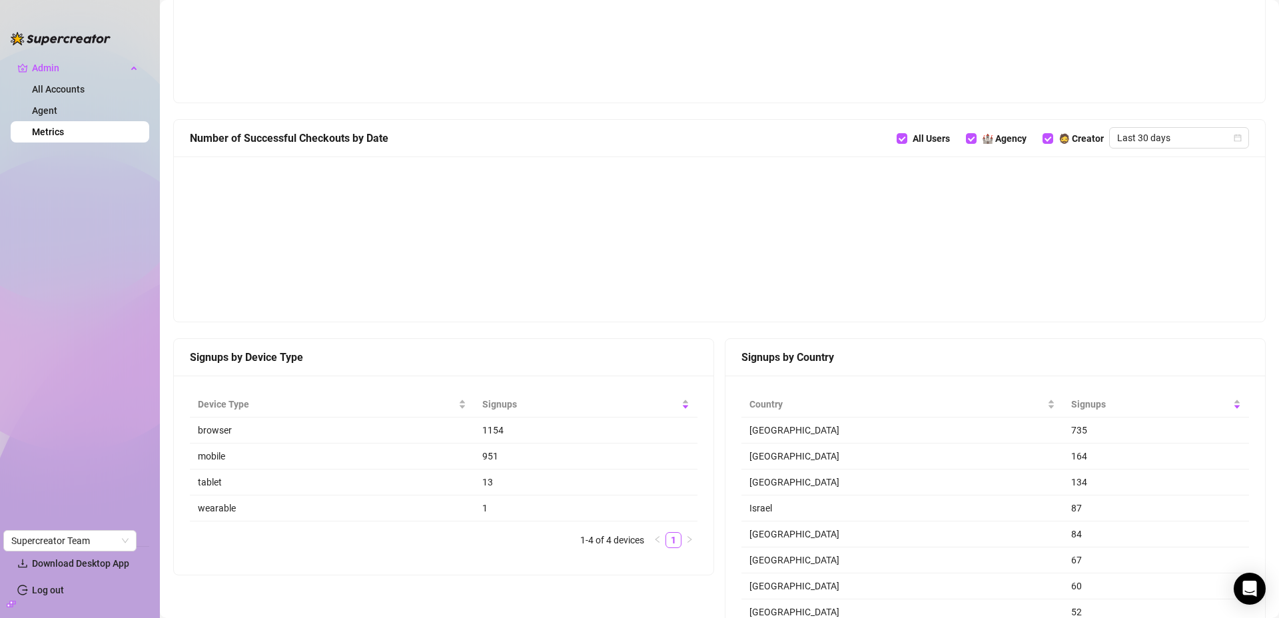
scroll to position [955, 0]
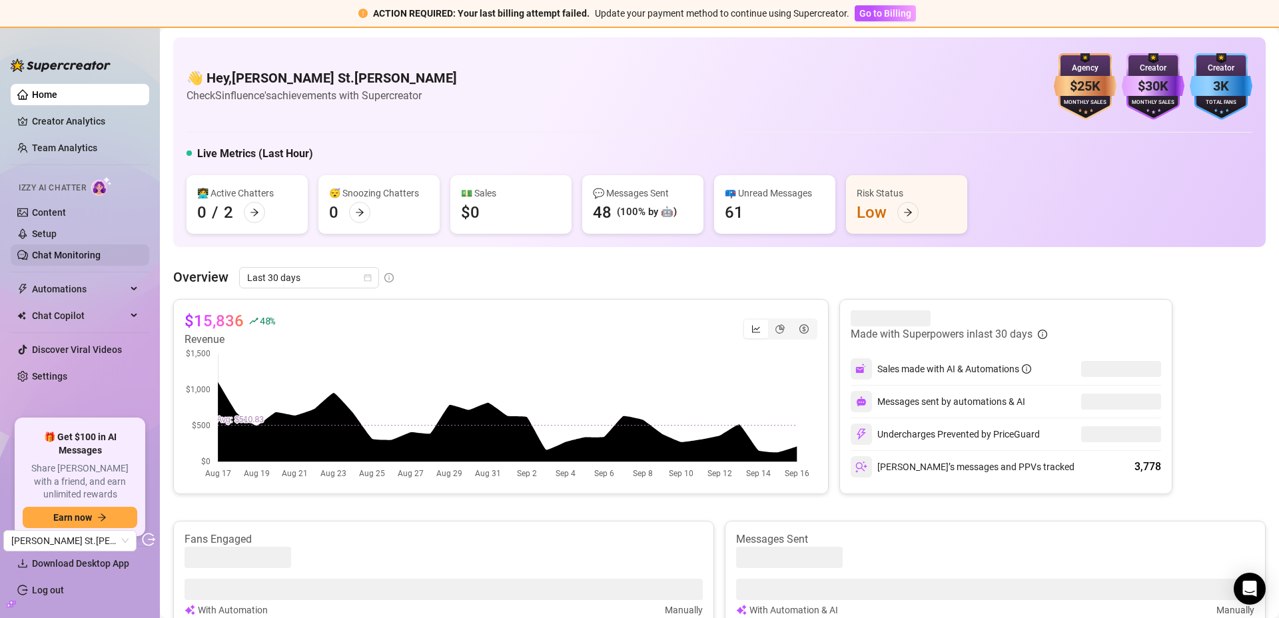
click at [83, 252] on link "Chat Monitoring" at bounding box center [66, 255] width 69 height 11
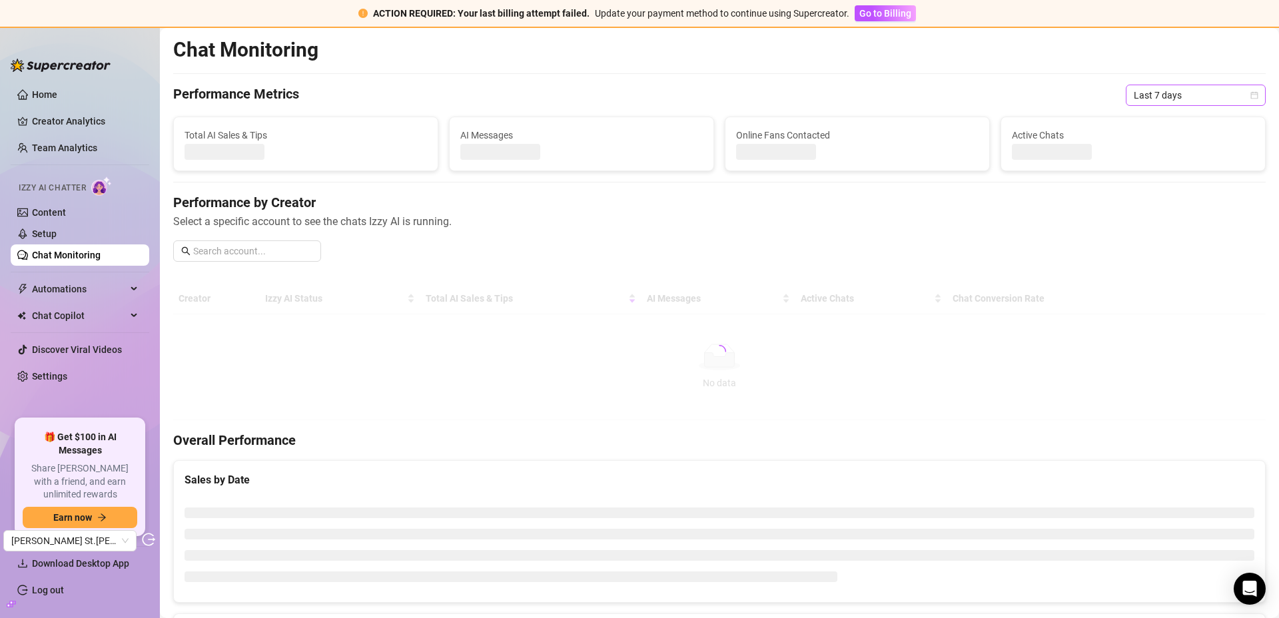
click at [1162, 97] on span "Last 7 days" at bounding box center [1196, 95] width 124 height 20
click at [1161, 165] on div "Last 30 days" at bounding box center [1185, 164] width 119 height 15
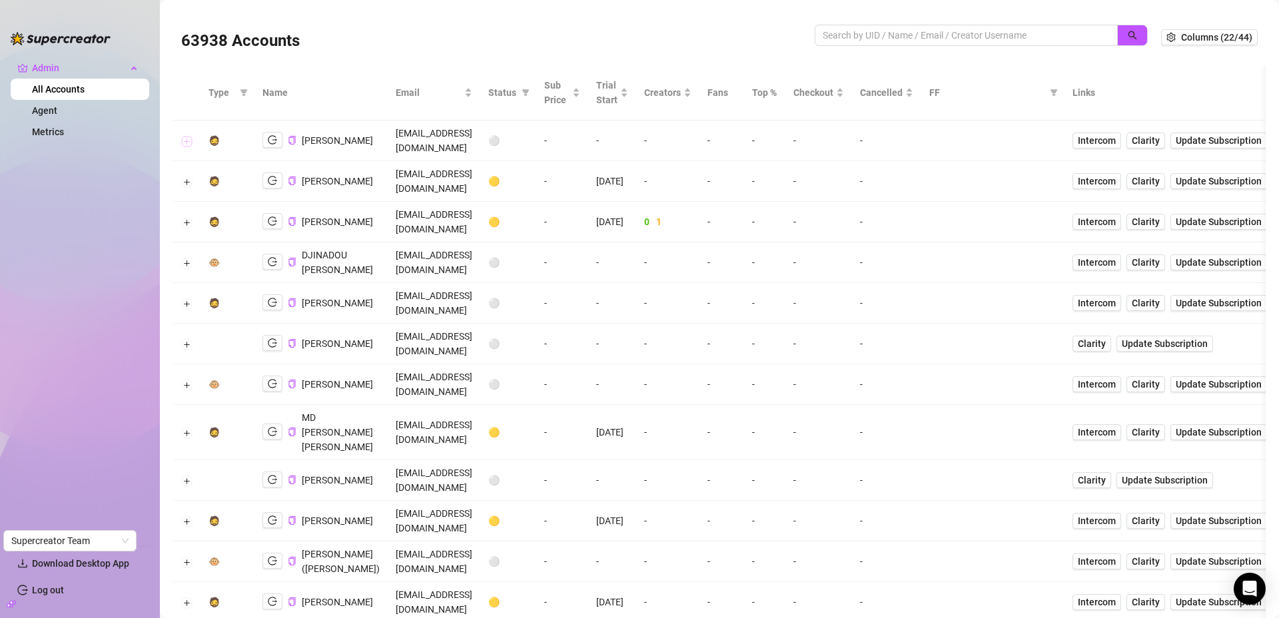
click at [185, 136] on button "Expand row" at bounding box center [187, 141] width 11 height 11
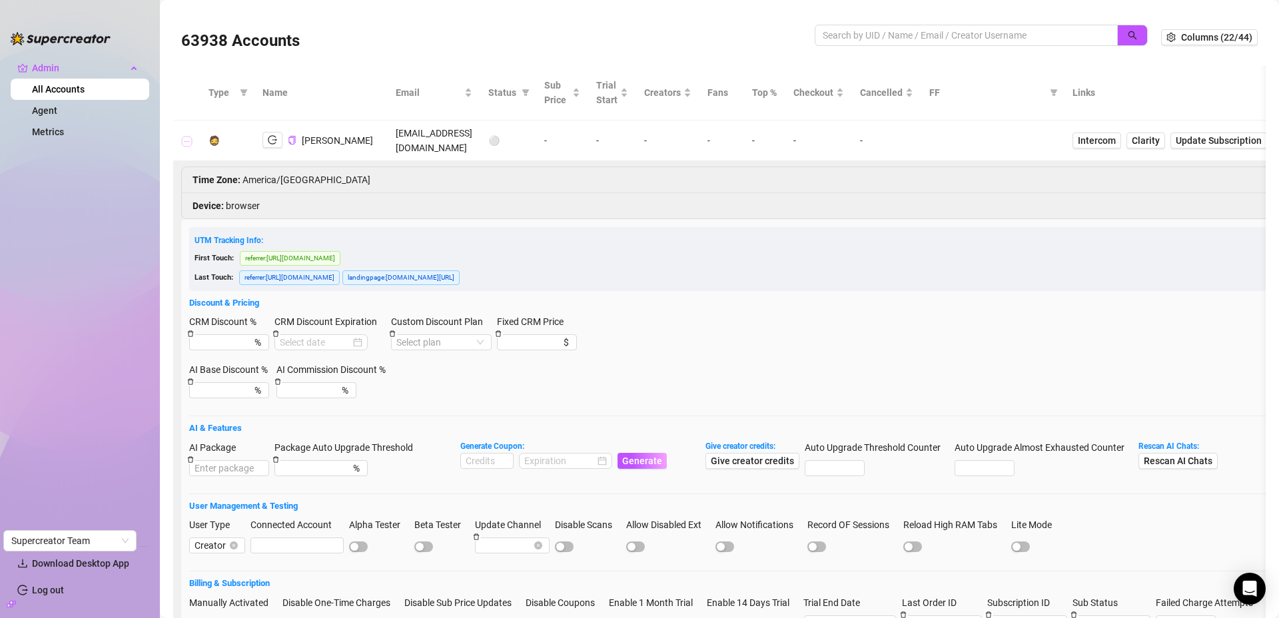
click at [185, 136] on button "Collapse row" at bounding box center [187, 141] width 11 height 11
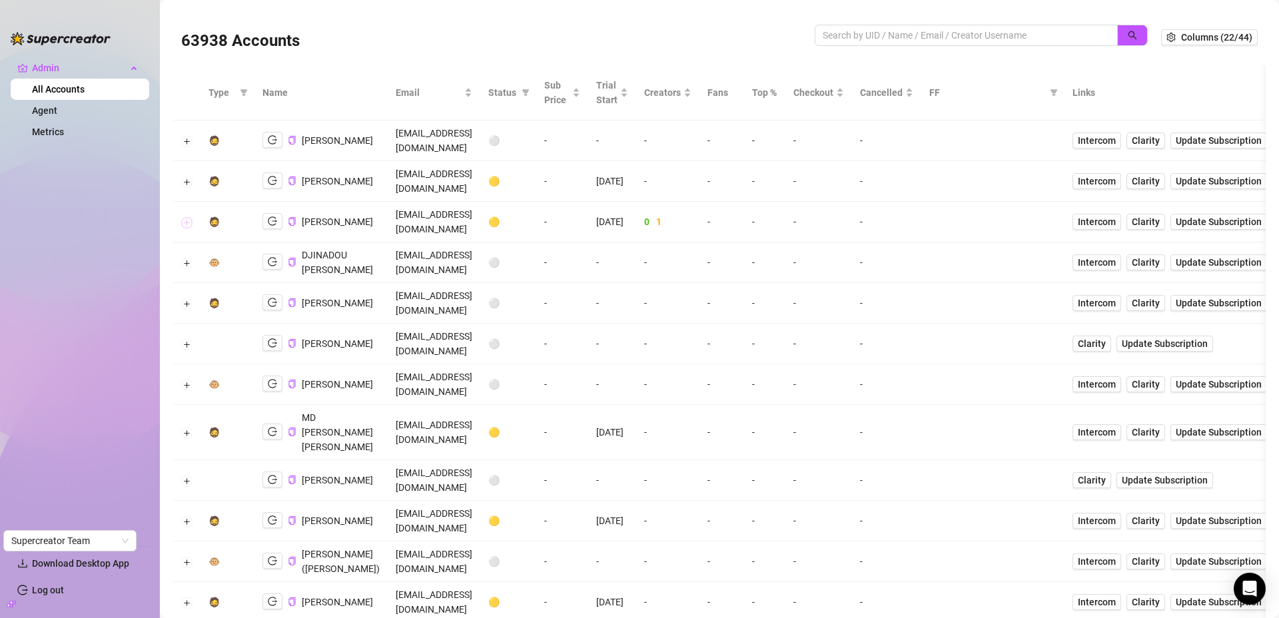
click at [187, 217] on button "Expand row" at bounding box center [187, 222] width 11 height 11
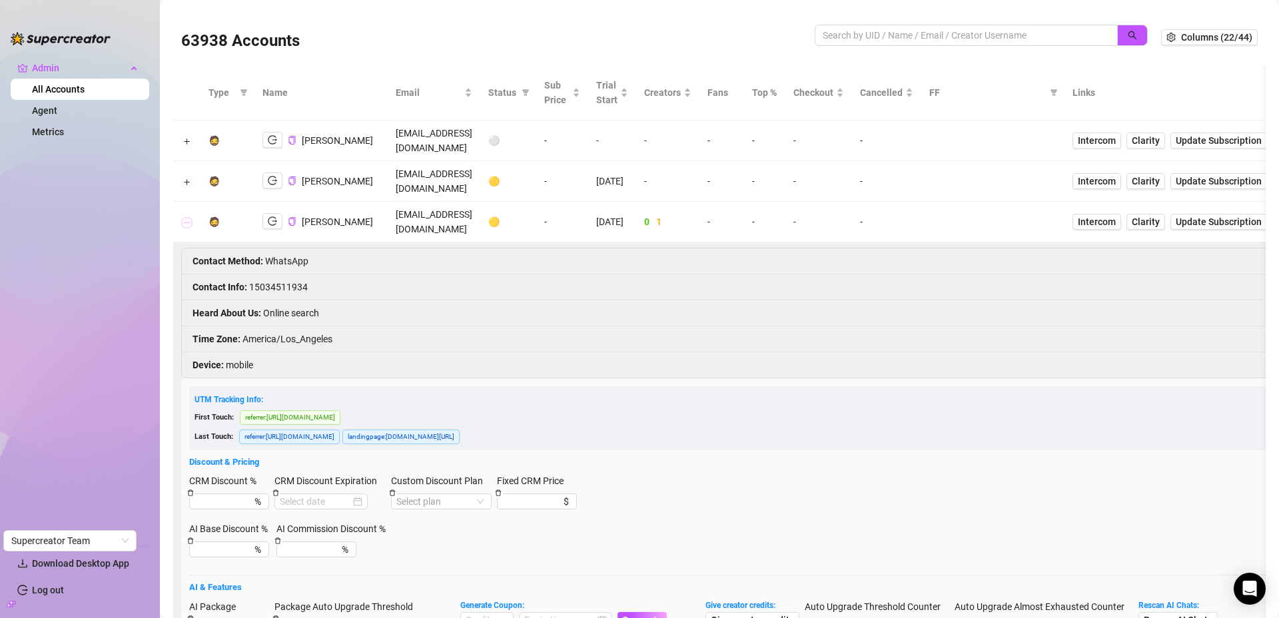
click at [187, 217] on button "Collapse row" at bounding box center [187, 222] width 11 height 11
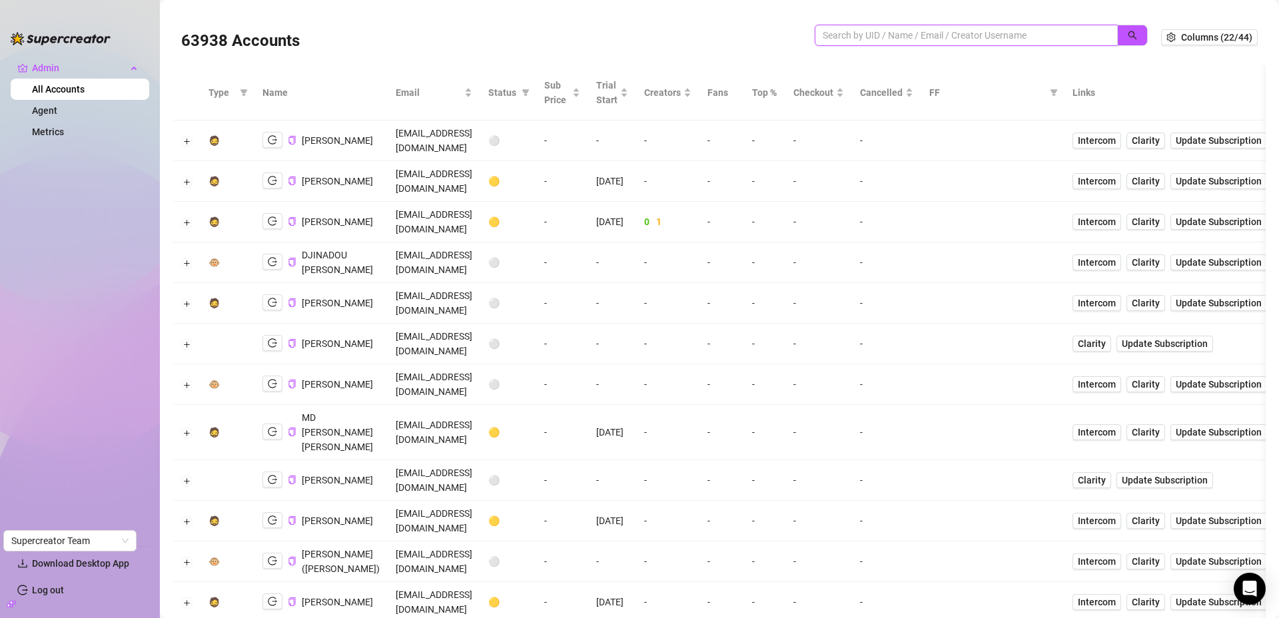
click at [881, 36] on input "search" at bounding box center [961, 35] width 276 height 15
paste input "[EMAIL_ADDRESS][DOMAIN_NAME]"
click at [1128, 33] on icon "search" at bounding box center [1132, 35] width 9 height 9
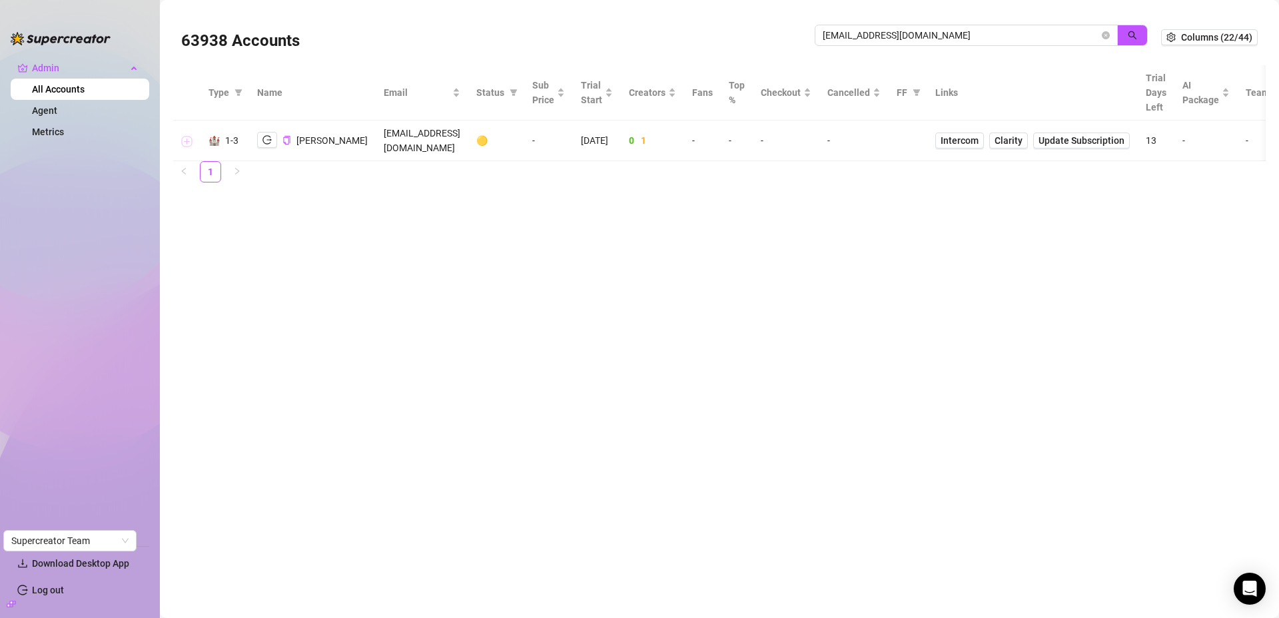
click at [187, 136] on button "Expand row" at bounding box center [187, 141] width 11 height 11
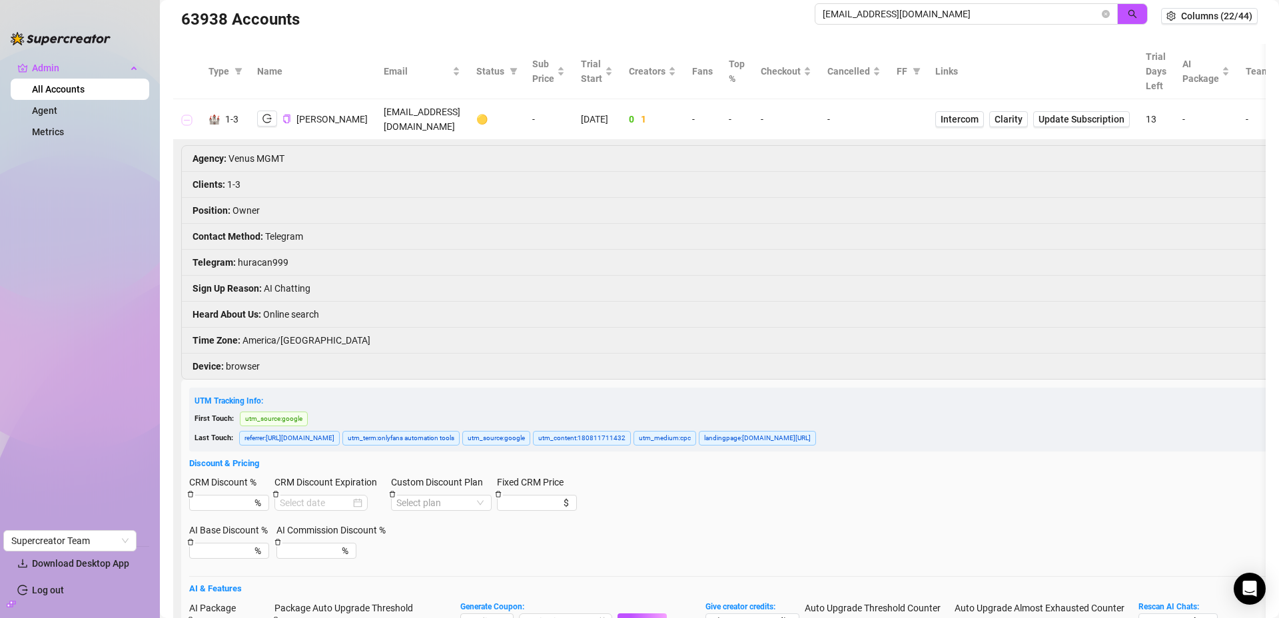
scroll to position [24, 0]
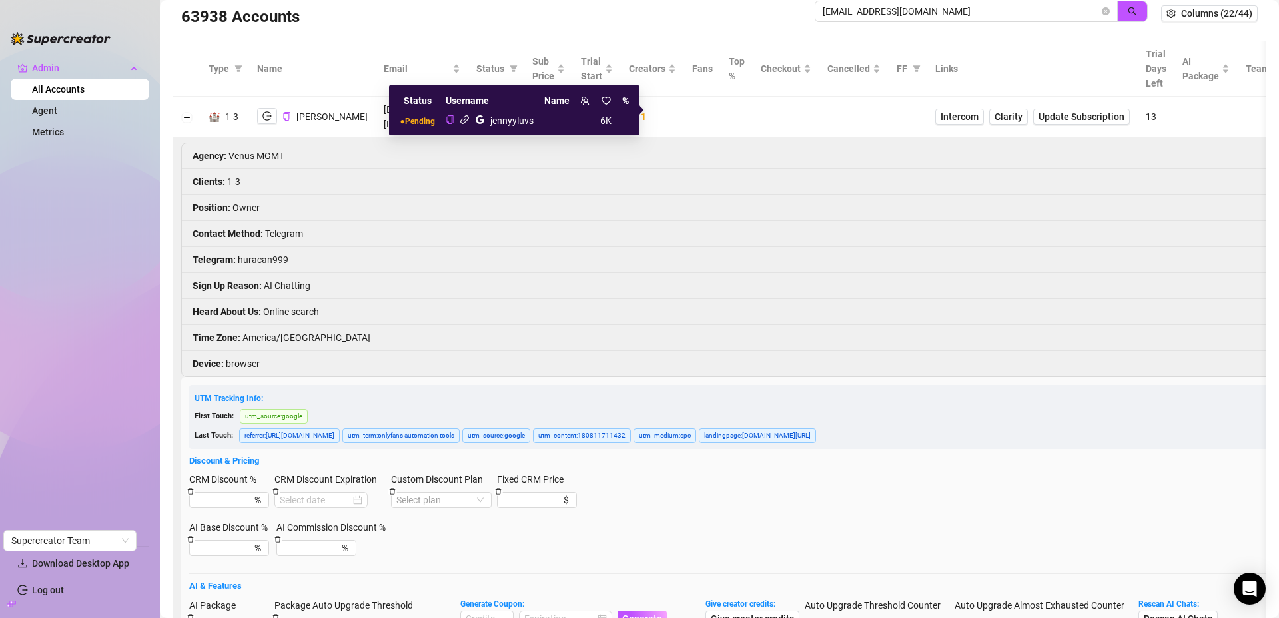
click at [465, 121] on icon "link" at bounding box center [465, 120] width 10 height 10
click at [871, 13] on input "[EMAIL_ADDRESS][DOMAIN_NAME]" at bounding box center [961, 11] width 276 height 15
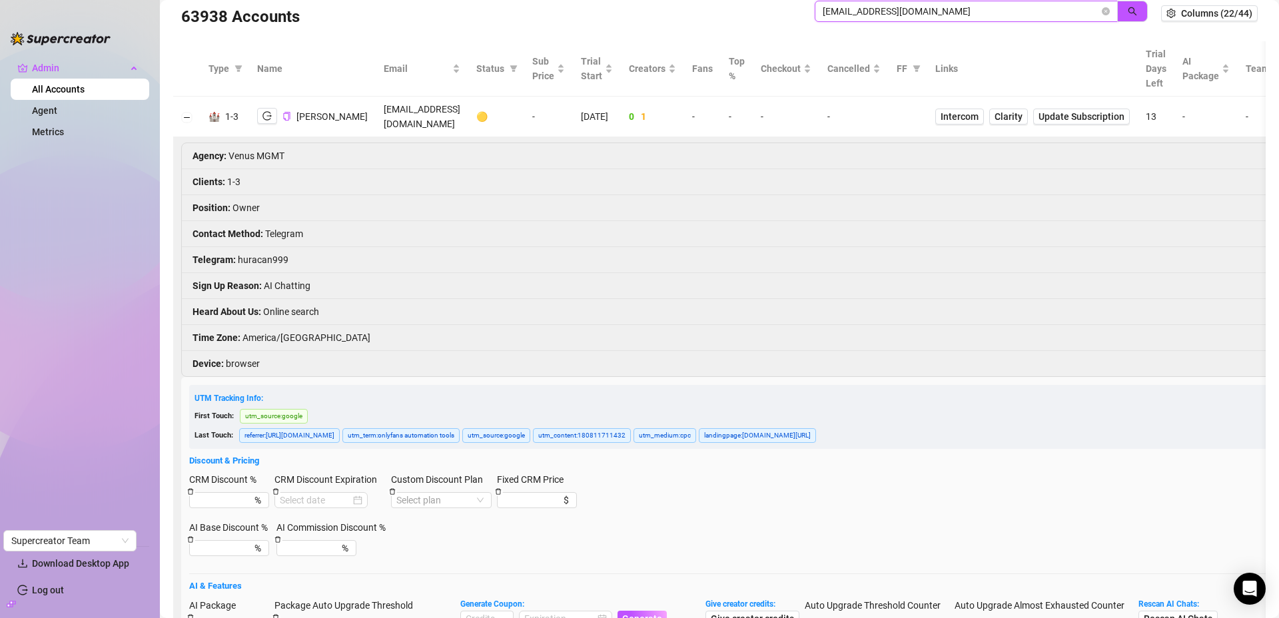
click at [871, 13] on input "[EMAIL_ADDRESS][DOMAIN_NAME]" at bounding box center [961, 11] width 276 height 15
paste input "abbyturner203"
click at [1117, 9] on button "button" at bounding box center [1132, 11] width 31 height 21
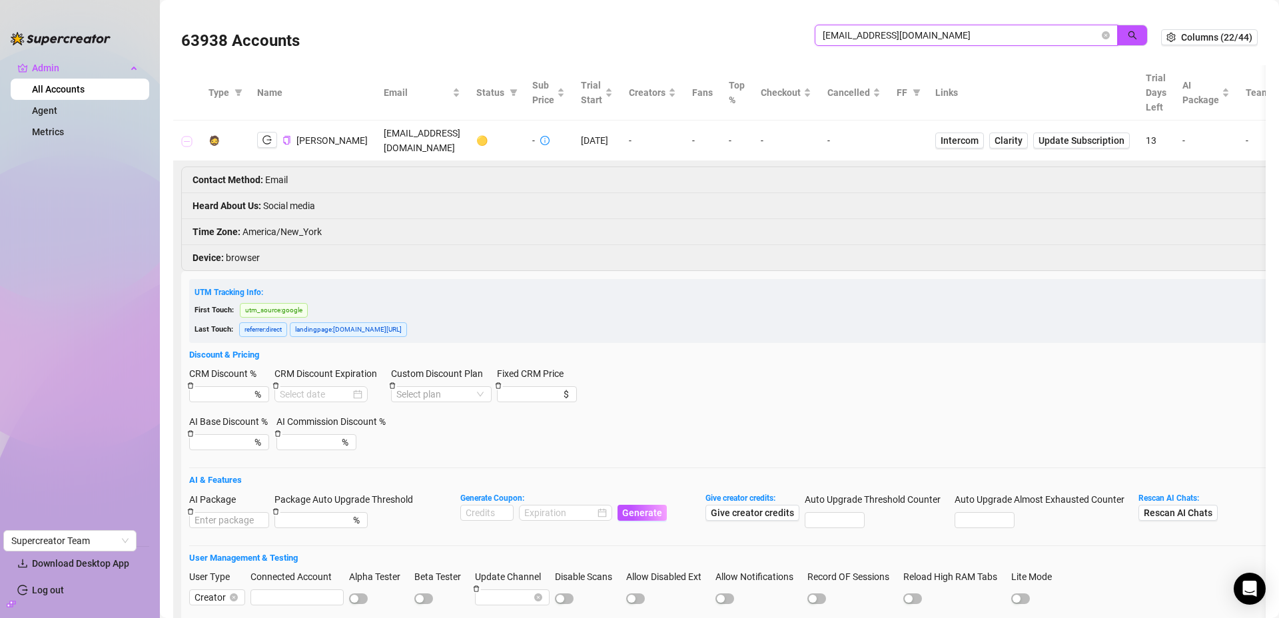
type input "[EMAIL_ADDRESS][DOMAIN_NAME]"
click at [190, 141] on button "Collapse row" at bounding box center [187, 141] width 11 height 11
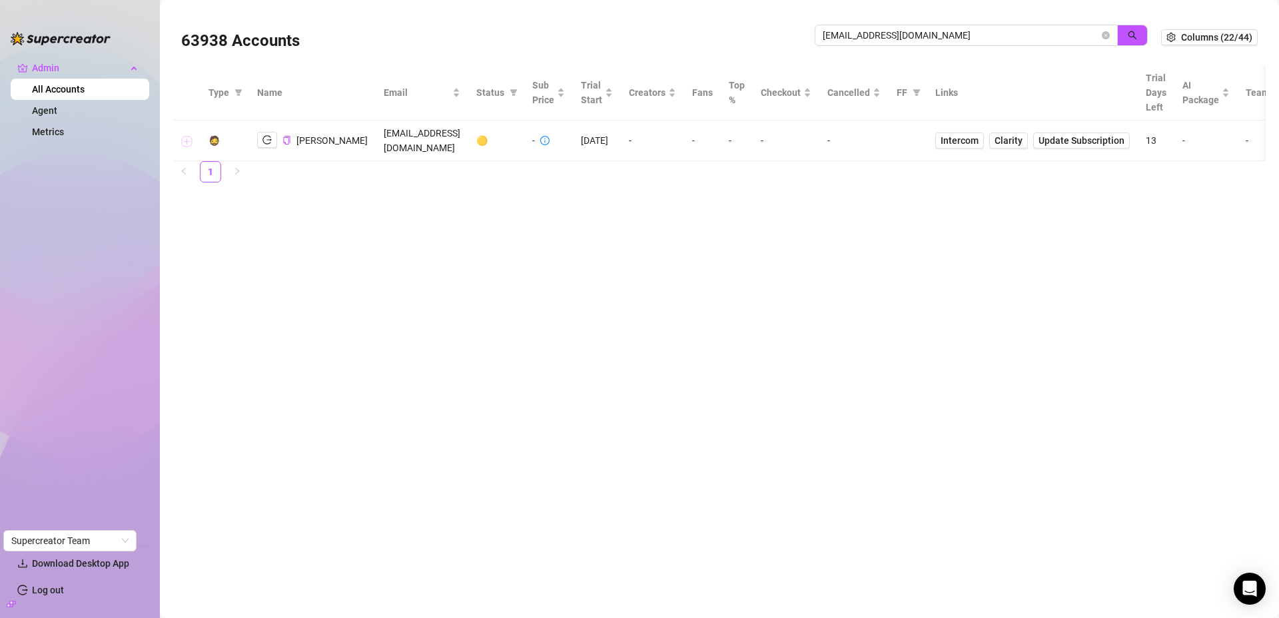
click at [188, 143] on button "Expand row" at bounding box center [187, 141] width 11 height 11
